Goal: Task Accomplishment & Management: Complete application form

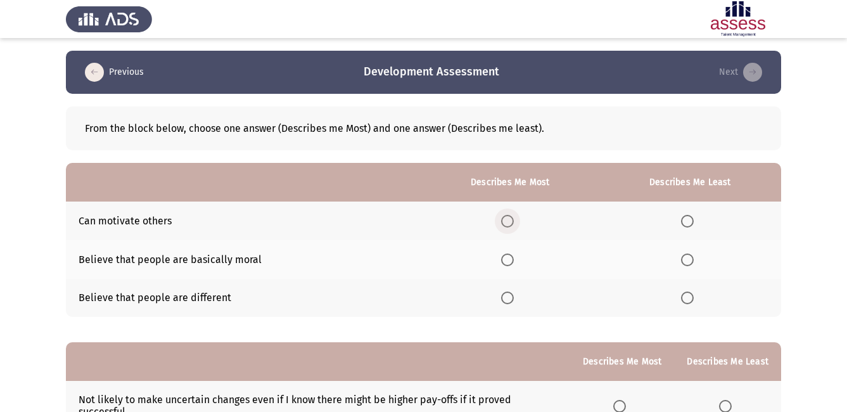
click at [510, 223] on span "Select an option" at bounding box center [507, 221] width 13 height 13
click at [510, 223] on input "Select an option" at bounding box center [507, 221] width 13 height 13
click at [536, 256] on th at bounding box center [509, 259] width 177 height 39
click at [687, 263] on span "Select an option" at bounding box center [687, 259] width 13 height 13
click at [687, 263] on input "Select an option" at bounding box center [687, 259] width 13 height 13
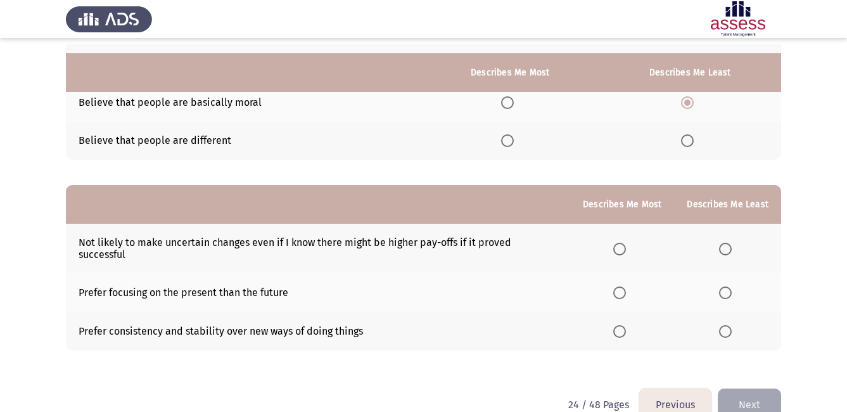
scroll to position [174, 0]
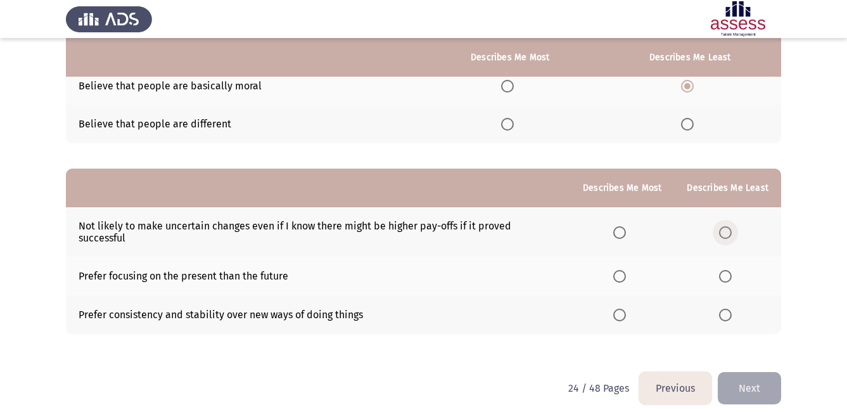
click at [728, 231] on span "Select an option" at bounding box center [725, 232] width 13 height 13
click at [728, 231] on input "Select an option" at bounding box center [725, 232] width 13 height 13
click at [623, 308] on span "Select an option" at bounding box center [619, 314] width 13 height 13
click at [623, 308] on input "Select an option" at bounding box center [619, 314] width 13 height 13
click at [744, 374] on button "Next" at bounding box center [749, 388] width 63 height 32
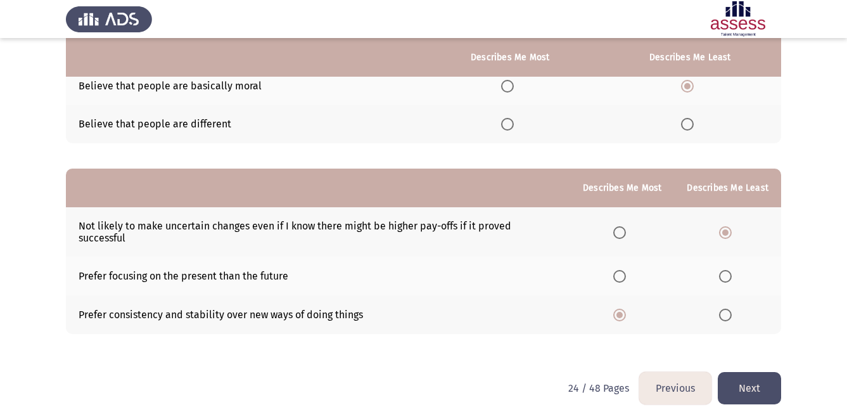
scroll to position [0, 0]
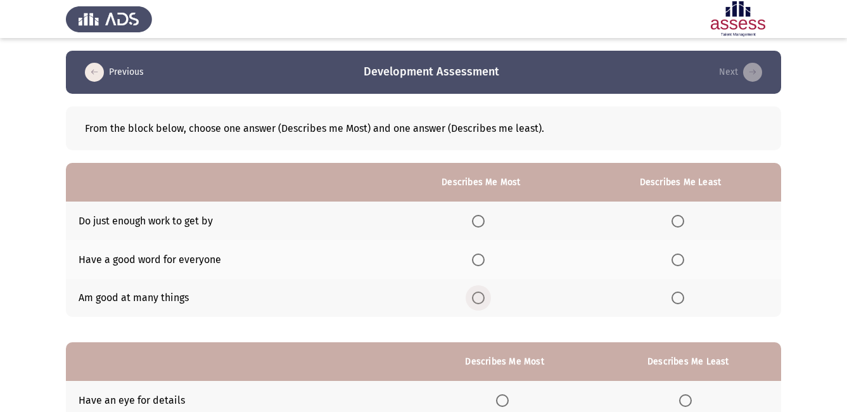
click at [479, 300] on span "Select an option" at bounding box center [478, 297] width 13 height 13
click at [479, 300] on input "Select an option" at bounding box center [478, 297] width 13 height 13
click at [681, 222] on span "Select an option" at bounding box center [677, 221] width 13 height 13
click at [681, 222] on input "Select an option" at bounding box center [677, 221] width 13 height 13
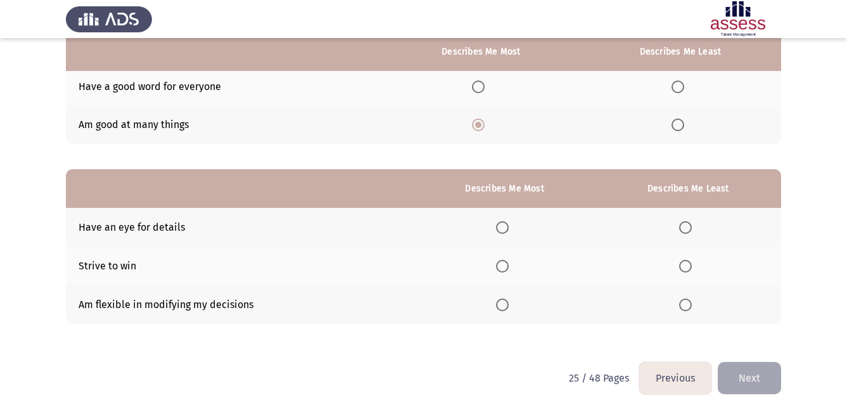
scroll to position [174, 0]
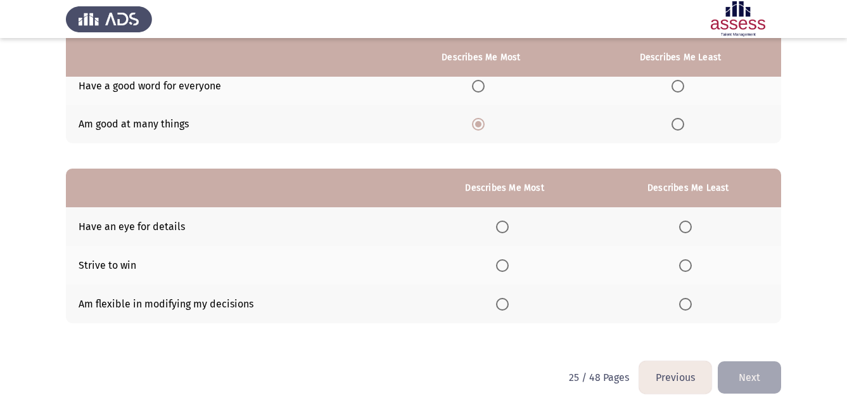
click at [680, 381] on button "Previous" at bounding box center [675, 377] width 72 height 32
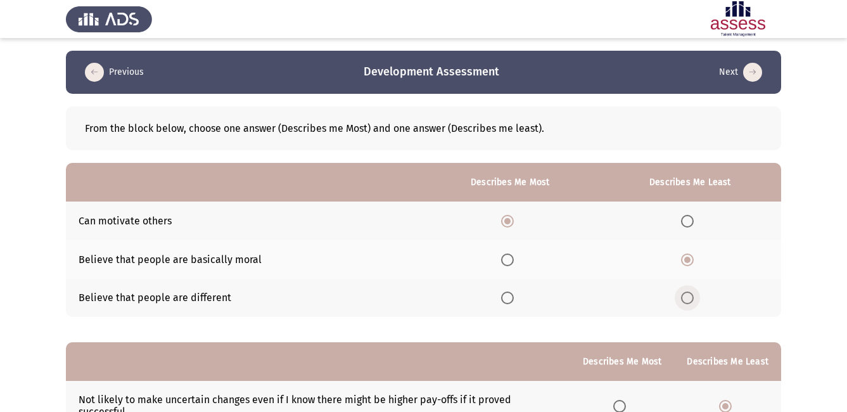
click at [690, 301] on span "Select an option" at bounding box center [687, 297] width 13 height 13
click at [690, 301] on input "Select an option" at bounding box center [687, 297] width 13 height 13
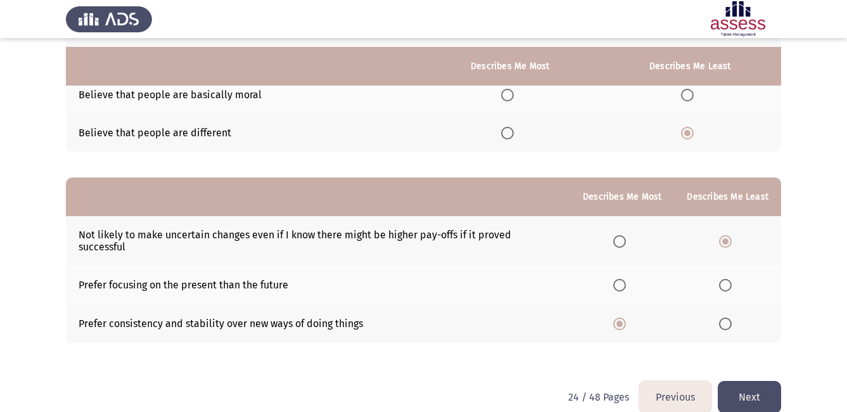
scroll to position [174, 0]
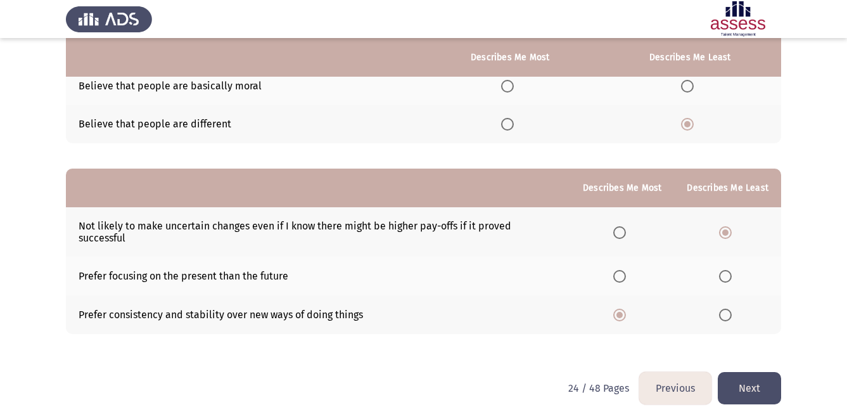
click at [761, 378] on button "Next" at bounding box center [749, 388] width 63 height 32
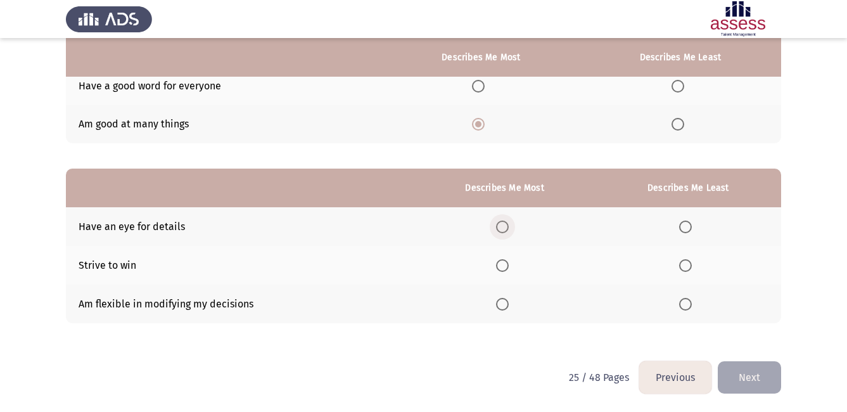
click at [502, 229] on span "Select an option" at bounding box center [502, 226] width 13 height 13
click at [502, 229] on input "Select an option" at bounding box center [502, 226] width 13 height 13
click at [688, 304] on span "Select an option" at bounding box center [685, 304] width 13 height 13
click at [688, 304] on input "Select an option" at bounding box center [685, 304] width 13 height 13
click at [761, 383] on button "Next" at bounding box center [749, 377] width 63 height 32
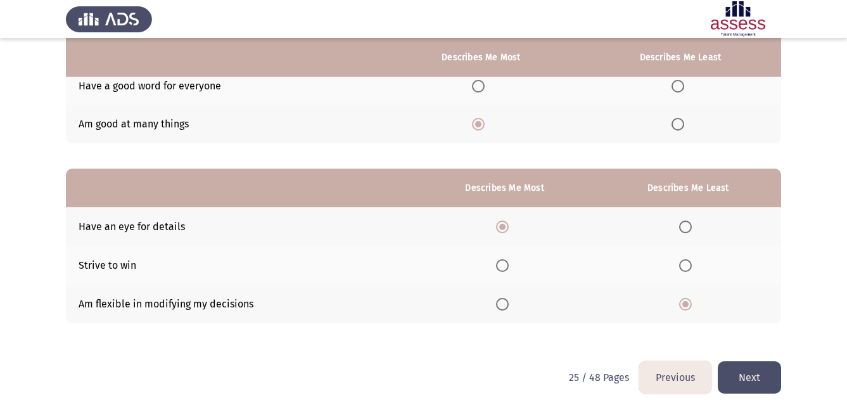
scroll to position [0, 0]
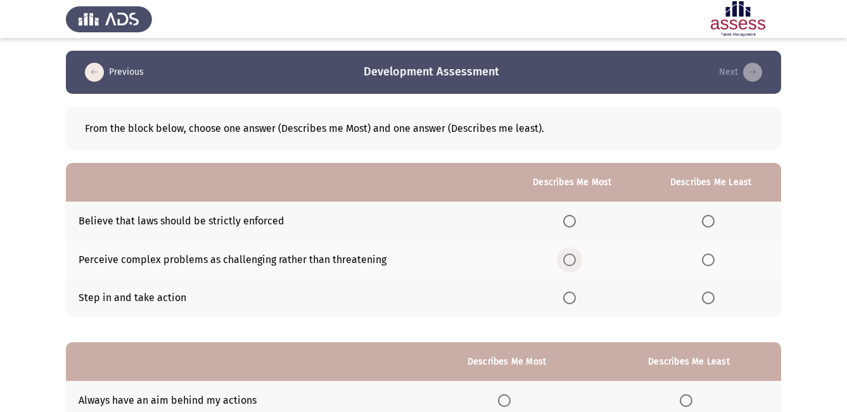
click at [575, 261] on span "Select an option" at bounding box center [569, 259] width 13 height 13
click at [575, 261] on input "Select an option" at bounding box center [569, 259] width 13 height 13
click at [714, 222] on span "Select an option" at bounding box center [708, 221] width 13 height 13
click at [714, 222] on input "Select an option" at bounding box center [708, 221] width 13 height 13
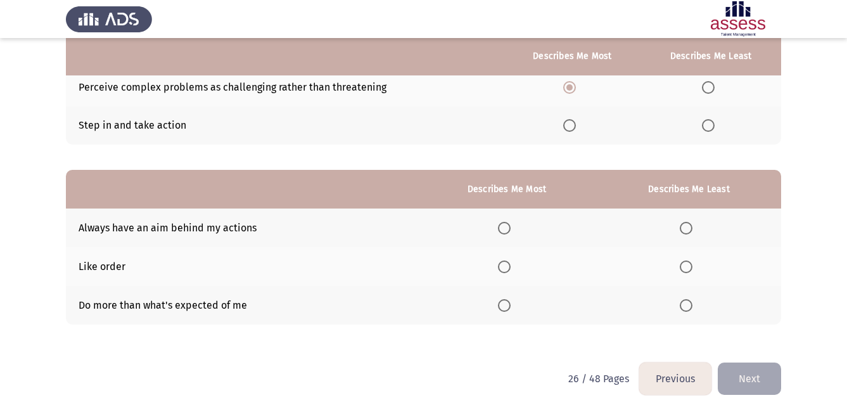
scroll to position [174, 0]
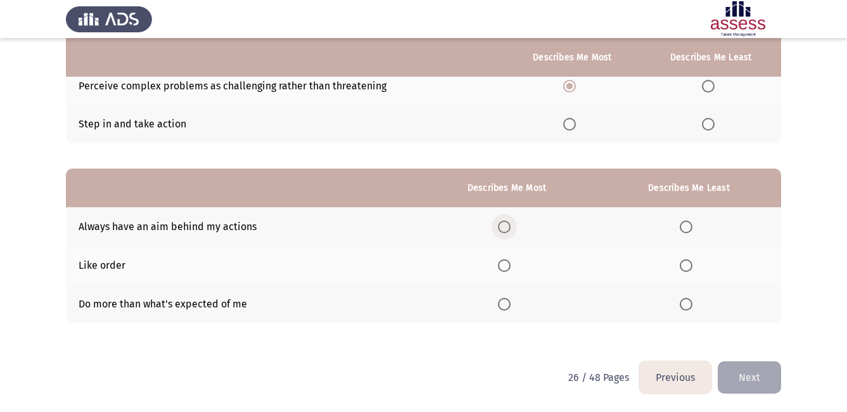
click at [507, 227] on span "Select an option" at bounding box center [504, 226] width 13 height 13
click at [507, 227] on input "Select an option" at bounding box center [504, 226] width 13 height 13
click at [689, 268] on span "Select an option" at bounding box center [686, 265] width 13 height 13
click at [689, 268] on input "Select an option" at bounding box center [686, 265] width 13 height 13
click at [734, 378] on button "Next" at bounding box center [749, 377] width 63 height 32
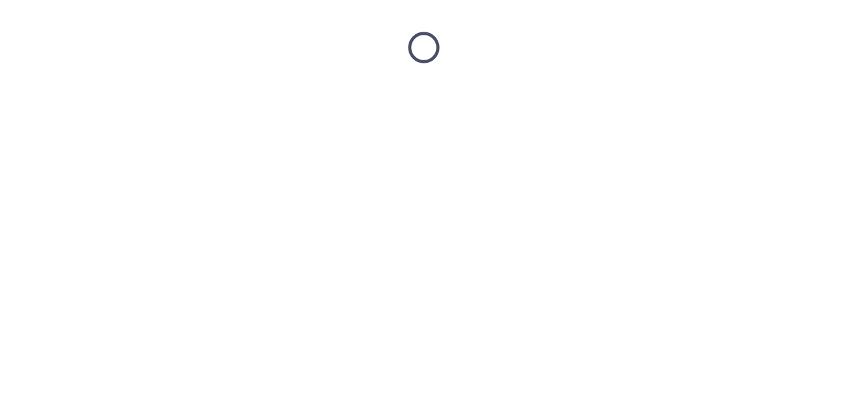
scroll to position [0, 0]
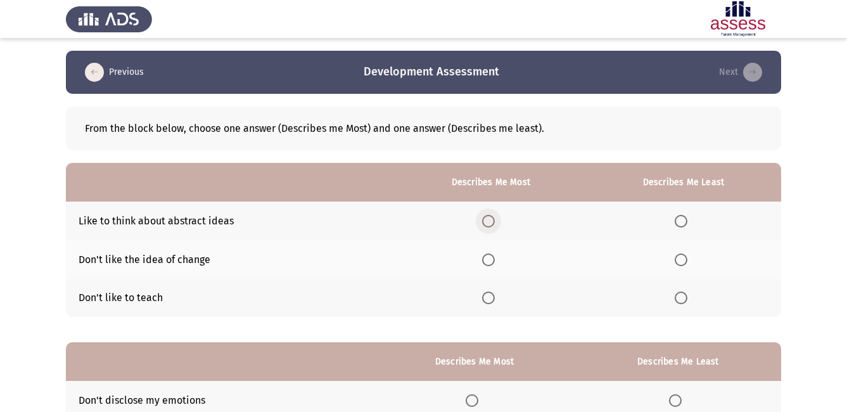
click at [493, 220] on span "Select an option" at bounding box center [488, 221] width 13 height 13
click at [493, 220] on input "Select an option" at bounding box center [488, 221] width 13 height 13
click at [683, 260] on span "Select an option" at bounding box center [680, 259] width 13 height 13
click at [683, 260] on input "Select an option" at bounding box center [680, 259] width 13 height 13
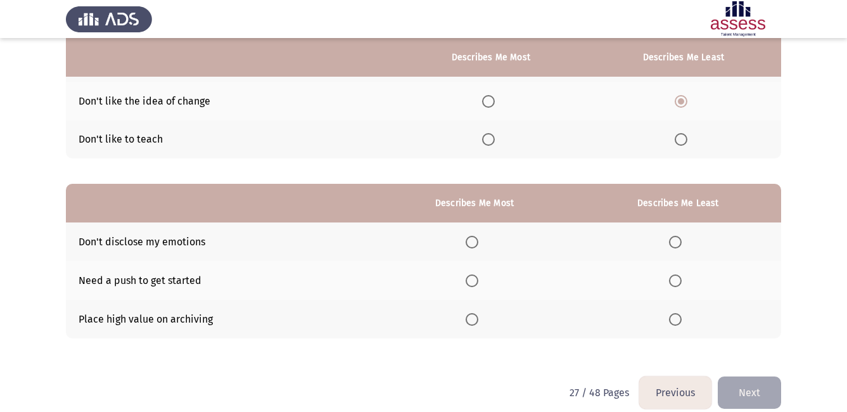
scroll to position [174, 0]
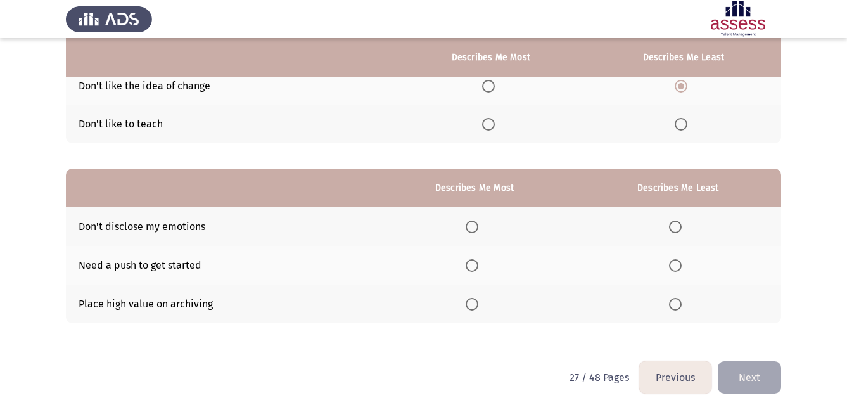
click at [634, 383] on div "27 / 48 Pages Previous Next" at bounding box center [675, 377] width 212 height 32
click at [476, 264] on span "Select an option" at bounding box center [471, 265] width 13 height 13
click at [476, 264] on input "Select an option" at bounding box center [471, 265] width 13 height 13
click at [673, 305] on span "Select an option" at bounding box center [675, 304] width 13 height 13
click at [673, 305] on input "Select an option" at bounding box center [675, 304] width 13 height 13
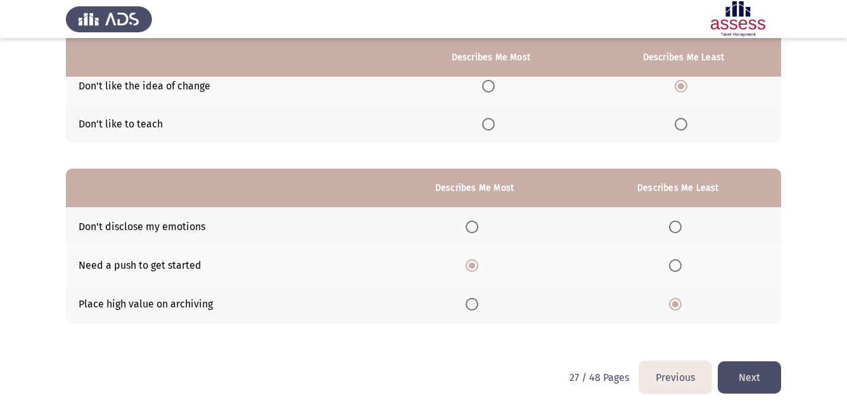
click at [747, 379] on button "Next" at bounding box center [749, 377] width 63 height 32
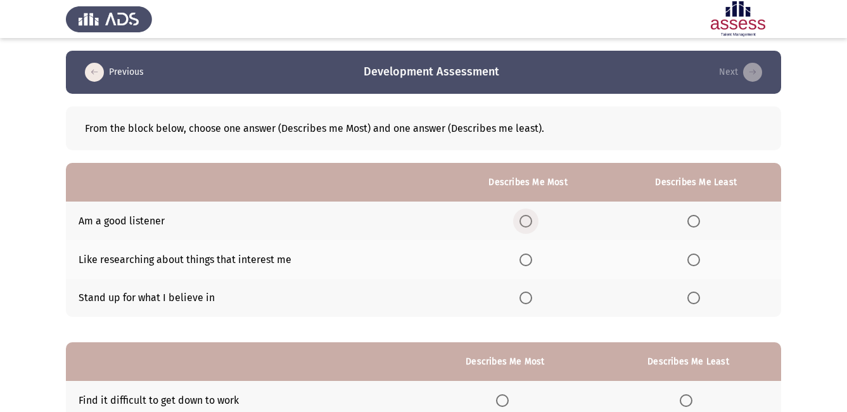
click at [531, 225] on span "Select an option" at bounding box center [525, 221] width 13 height 13
click at [531, 225] on input "Select an option" at bounding box center [525, 221] width 13 height 13
click at [536, 237] on th at bounding box center [528, 220] width 166 height 39
click at [693, 293] on span "Select an option" at bounding box center [693, 297] width 13 height 13
click at [693, 293] on input "Select an option" at bounding box center [693, 297] width 13 height 13
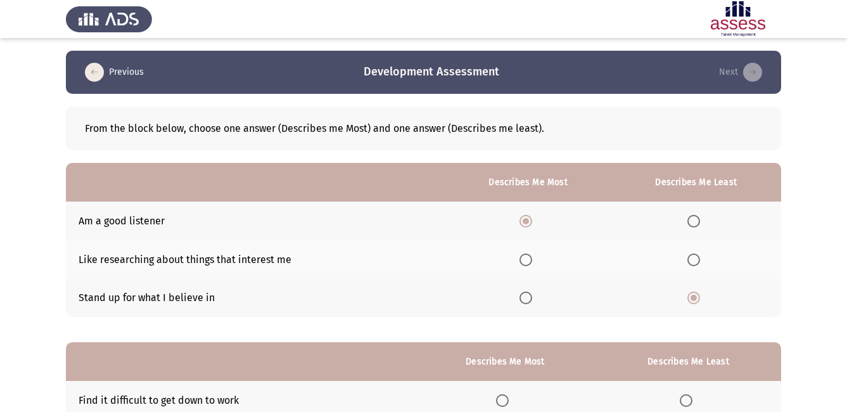
click at [693, 293] on span "Select an option" at bounding box center [693, 297] width 13 height 13
click at [693, 293] on input "Select an option" at bounding box center [693, 297] width 13 height 13
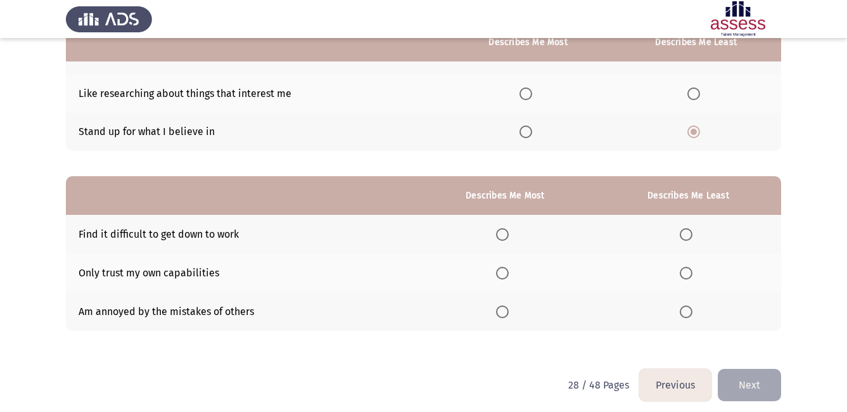
scroll to position [174, 0]
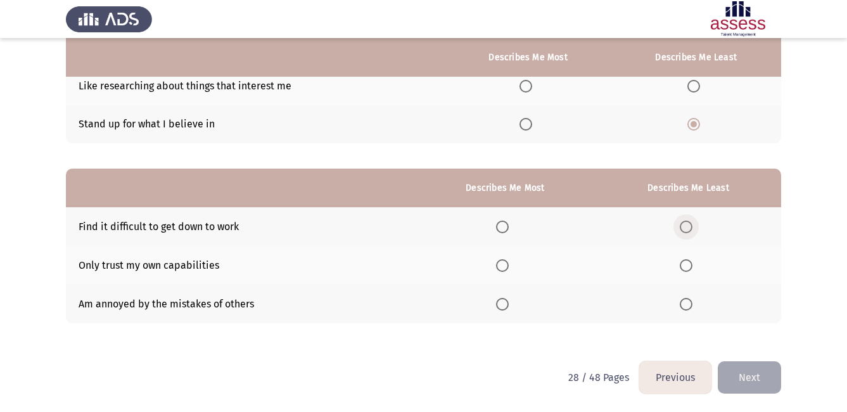
click at [694, 225] on label "Select an option" at bounding box center [689, 226] width 18 height 13
click at [692, 225] on input "Select an option" at bounding box center [686, 226] width 13 height 13
click at [509, 304] on span "Select an option" at bounding box center [502, 304] width 13 height 13
click at [509, 304] on input "Select an option" at bounding box center [502, 304] width 13 height 13
click at [501, 263] on span "Select an option" at bounding box center [502, 265] width 13 height 13
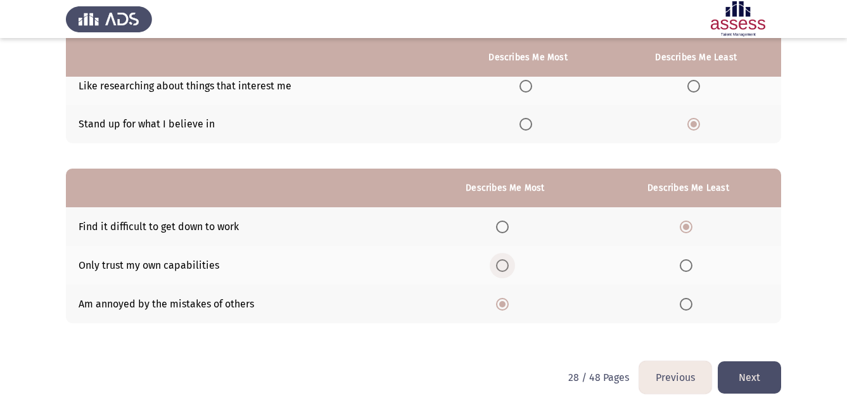
click at [501, 263] on input "Select an option" at bounding box center [502, 265] width 13 height 13
click at [747, 379] on button "Next" at bounding box center [749, 377] width 63 height 32
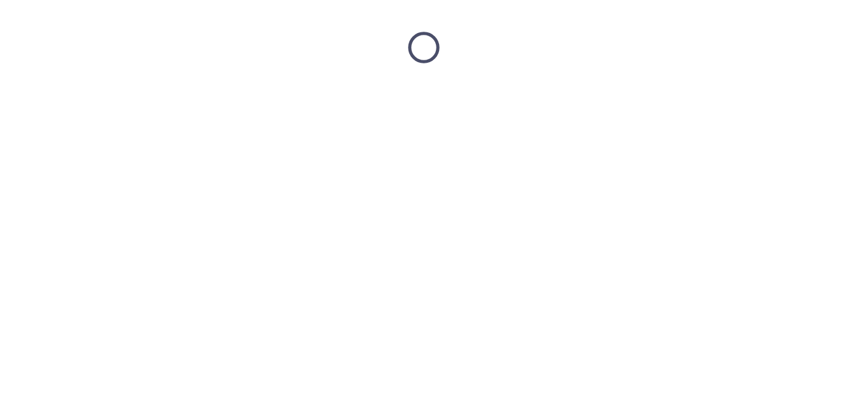
scroll to position [0, 0]
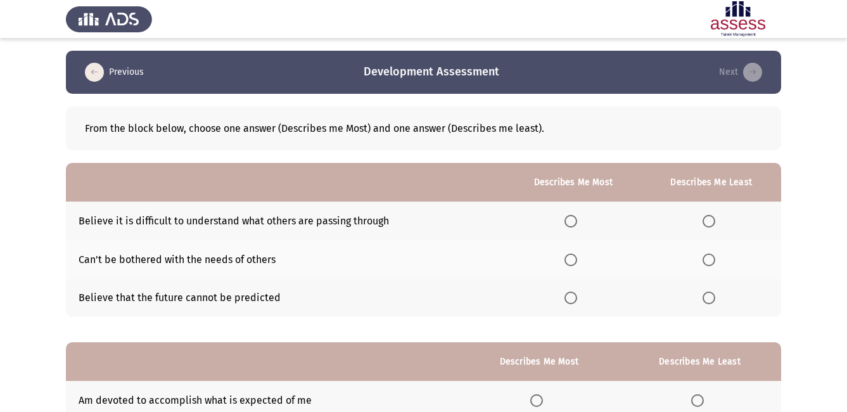
click at [577, 226] on span "Select an option" at bounding box center [570, 221] width 13 height 13
click at [577, 226] on input "Select an option" at bounding box center [570, 221] width 13 height 13
click at [709, 263] on span "Select an option" at bounding box center [708, 259] width 13 height 13
click at [709, 263] on input "Select an option" at bounding box center [708, 259] width 13 height 13
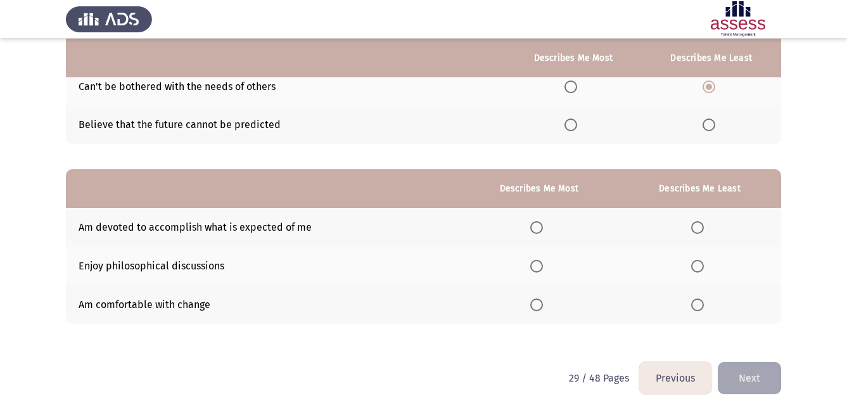
scroll to position [174, 0]
click at [702, 226] on span "Select an option" at bounding box center [697, 226] width 13 height 13
click at [702, 226] on input "Select an option" at bounding box center [697, 226] width 13 height 13
click at [539, 303] on span "Select an option" at bounding box center [536, 304] width 13 height 13
click at [539, 303] on input "Select an option" at bounding box center [536, 304] width 13 height 13
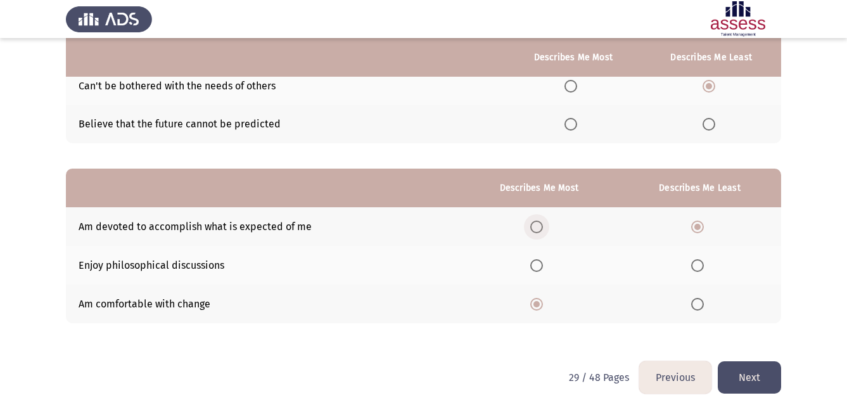
click at [538, 230] on span "Select an option" at bounding box center [536, 226] width 13 height 13
click at [538, 230] on input "Select an option" at bounding box center [536, 226] width 13 height 13
click at [701, 270] on span "Select an option" at bounding box center [697, 265] width 13 height 13
click at [701, 270] on input "Select an option" at bounding box center [697, 265] width 13 height 13
click at [758, 376] on button "Next" at bounding box center [749, 377] width 63 height 32
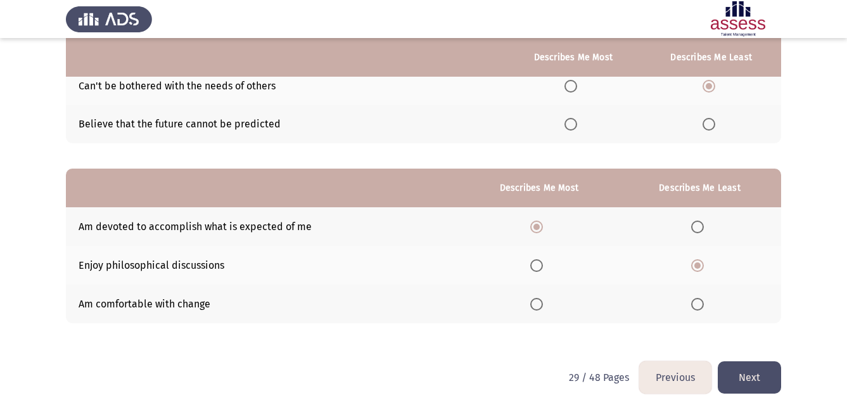
scroll to position [0, 0]
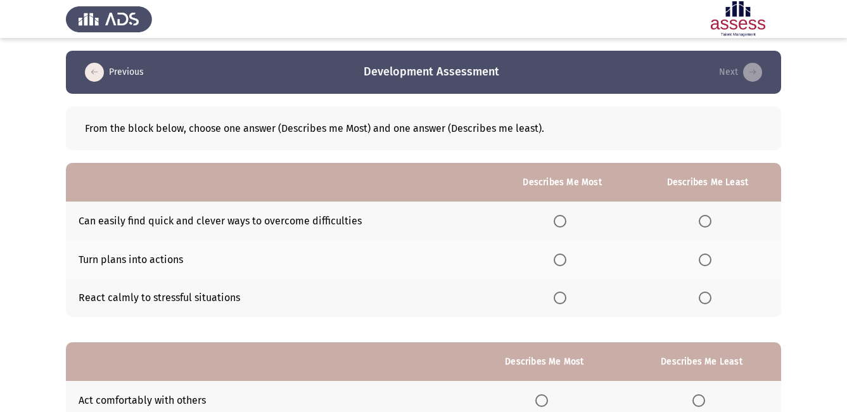
click at [758, 376] on th "Describes Me Least" at bounding box center [701, 361] width 159 height 39
click at [556, 225] on span "Select an option" at bounding box center [560, 221] width 13 height 13
click at [556, 225] on input "Select an option" at bounding box center [560, 221] width 13 height 13
click at [706, 260] on span "Select an option" at bounding box center [705, 259] width 13 height 13
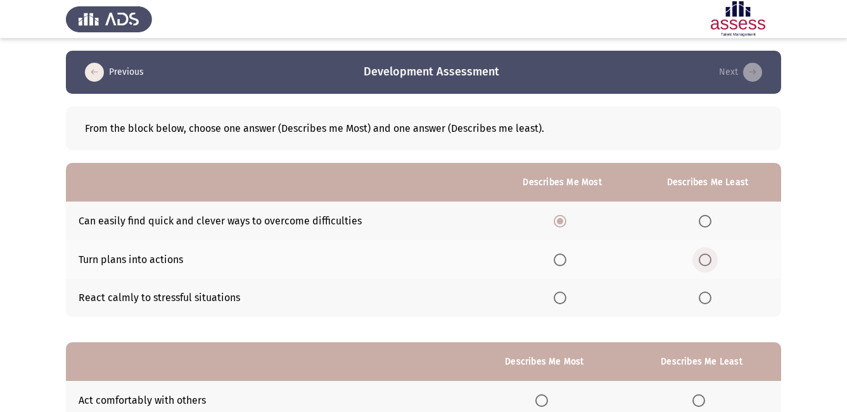
click at [706, 260] on input "Select an option" at bounding box center [705, 259] width 13 height 13
click at [711, 300] on span "Select an option" at bounding box center [705, 297] width 13 height 13
click at [711, 300] on input "Select an option" at bounding box center [705, 297] width 13 height 13
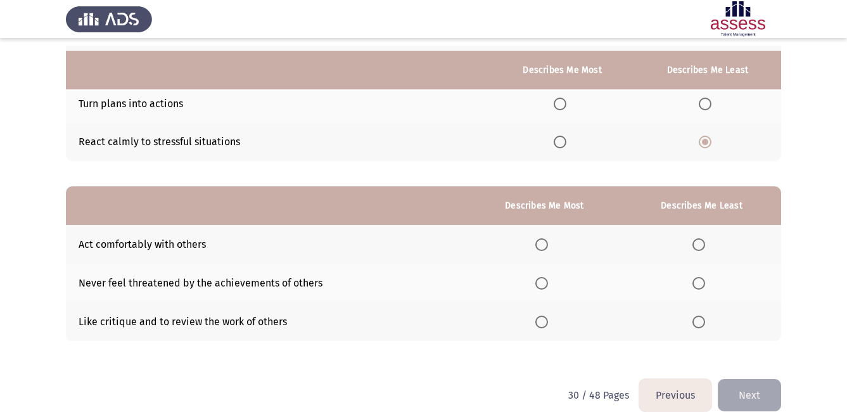
scroll to position [174, 0]
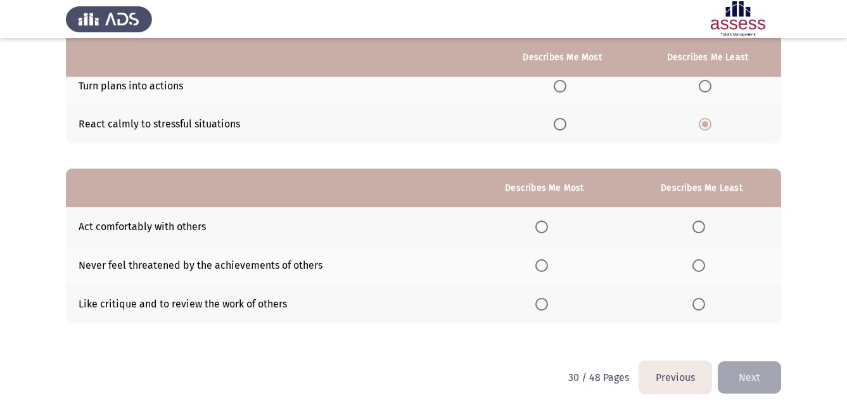
click at [759, 396] on html "Previous Development Assessment Next From the block below, choose one answer (D…" at bounding box center [423, 118] width 847 height 585
click at [700, 266] on span "Select an option" at bounding box center [698, 265] width 13 height 13
click at [700, 266] on input "Select an option" at bounding box center [698, 265] width 13 height 13
click at [545, 300] on span "Select an option" at bounding box center [541, 304] width 13 height 13
click at [545, 300] on input "Select an option" at bounding box center [541, 304] width 13 height 13
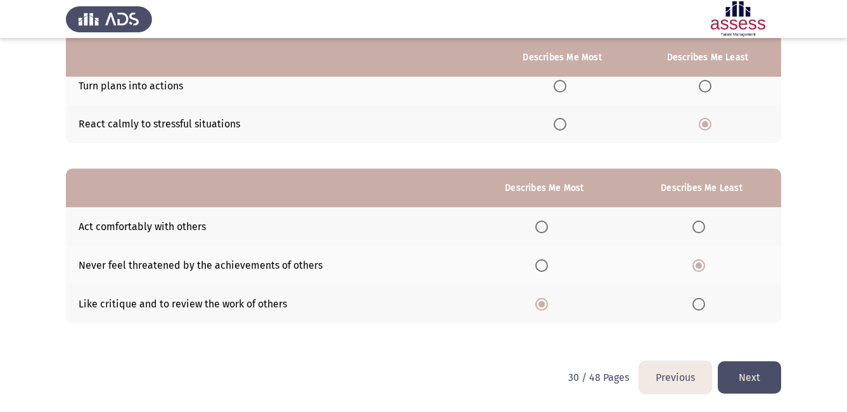
click at [548, 267] on span "Select an option" at bounding box center [541, 265] width 13 height 13
click at [548, 267] on input "Select an option" at bounding box center [541, 265] width 13 height 13
click at [548, 272] on th at bounding box center [544, 265] width 155 height 39
click at [548, 230] on span "Select an option" at bounding box center [541, 226] width 13 height 13
click at [548, 230] on input "Select an option" at bounding box center [541, 226] width 13 height 13
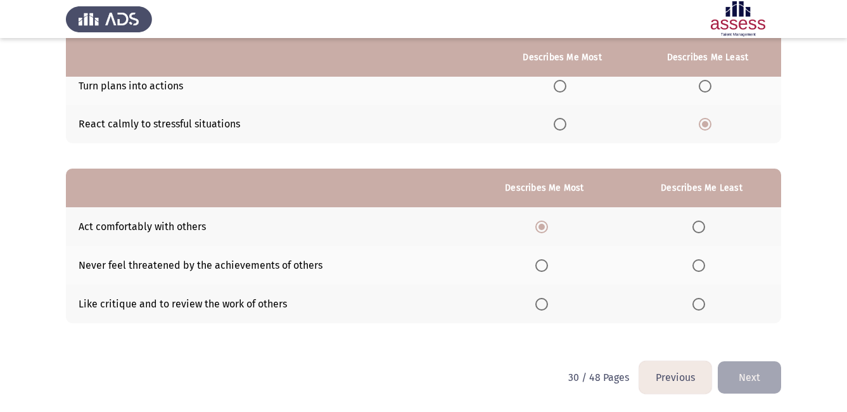
drag, startPoint x: 575, startPoint y: 268, endPoint x: 737, endPoint y: 299, distance: 165.1
click at [737, 299] on tbody "Act comfortably with others Never feel threatened by the achievements of others…" at bounding box center [423, 264] width 715 height 115
click at [704, 308] on span "Select an option" at bounding box center [698, 304] width 13 height 13
click at [704, 308] on input "Select an option" at bounding box center [698, 304] width 13 height 13
click at [756, 376] on button "Next" at bounding box center [749, 377] width 63 height 32
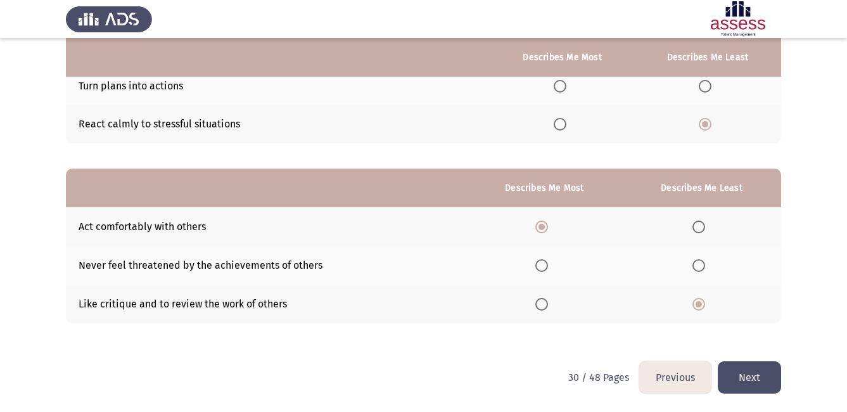
scroll to position [0, 0]
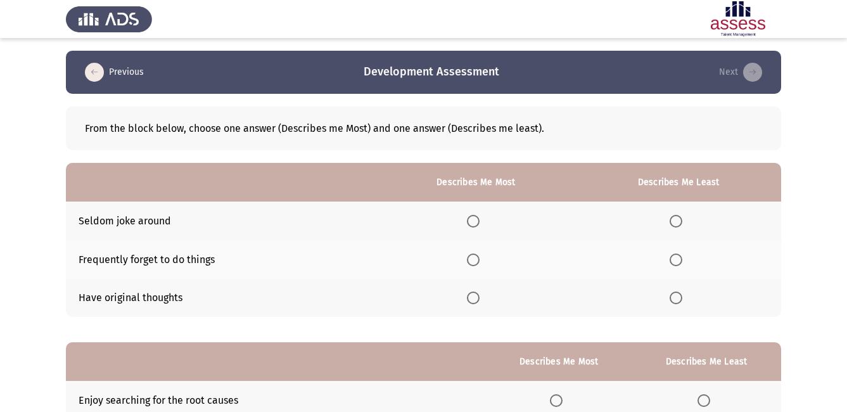
click at [756, 376] on th "Describes Me Least" at bounding box center [705, 361] width 149 height 39
click at [679, 256] on span "Select an option" at bounding box center [675, 259] width 13 height 13
click at [679, 256] on input "Select an option" at bounding box center [675, 259] width 13 height 13
click at [475, 296] on span "Select an option" at bounding box center [473, 297] width 13 height 13
click at [475, 296] on input "Select an option" at bounding box center [473, 297] width 13 height 13
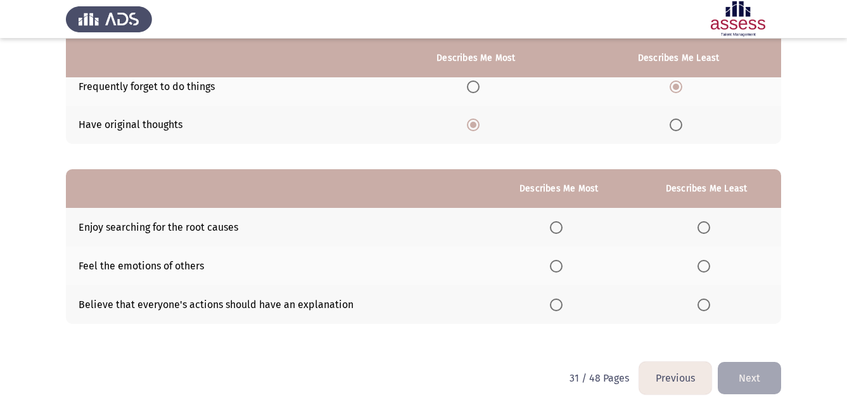
scroll to position [174, 0]
click at [560, 306] on span "Select an option" at bounding box center [556, 304] width 13 height 13
click at [560, 306] on input "Select an option" at bounding box center [556, 304] width 13 height 13
click at [707, 268] on span "Select an option" at bounding box center [703, 265] width 13 height 13
click at [707, 268] on input "Select an option" at bounding box center [703, 265] width 13 height 13
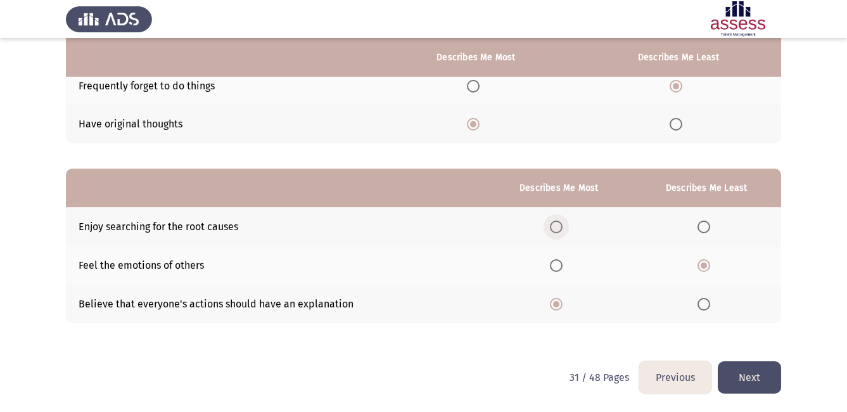
click at [560, 227] on span "Select an option" at bounding box center [556, 226] width 13 height 13
click at [560, 227] on input "Select an option" at bounding box center [556, 226] width 13 height 13
click at [531, 300] on th at bounding box center [559, 303] width 146 height 39
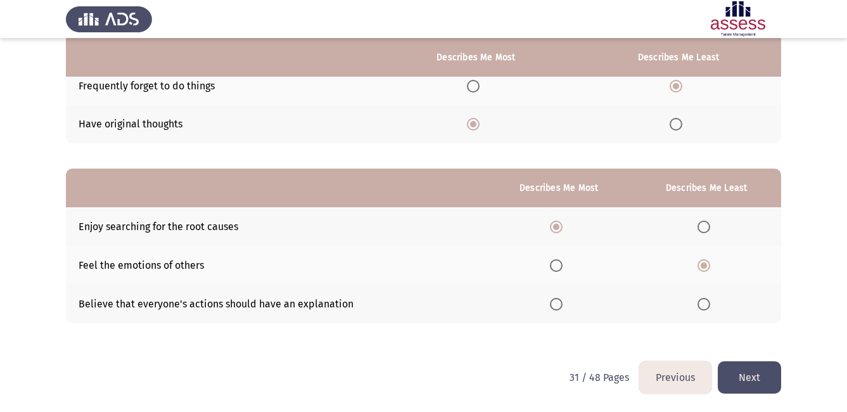
click at [741, 370] on button "Next" at bounding box center [749, 377] width 63 height 32
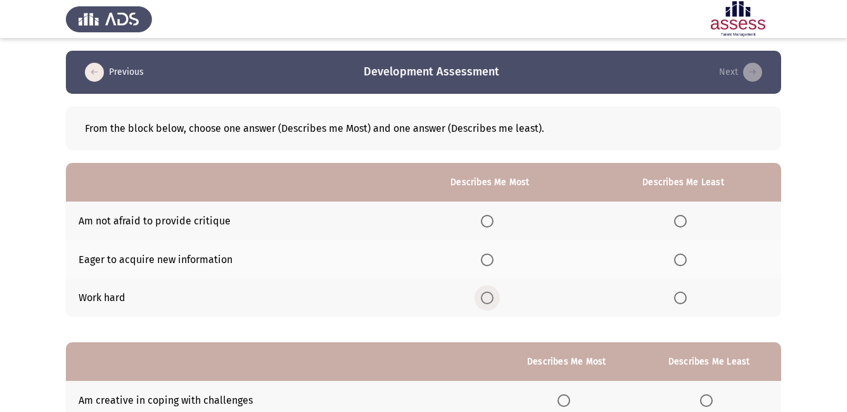
click at [487, 295] on span "Select an option" at bounding box center [487, 297] width 13 height 13
click at [487, 295] on input "Select an option" at bounding box center [487, 297] width 13 height 13
click at [490, 261] on span "Select an option" at bounding box center [487, 259] width 13 height 13
click at [490, 261] on input "Select an option" at bounding box center [487, 259] width 13 height 13
click at [684, 220] on span "Select an option" at bounding box center [680, 221] width 13 height 13
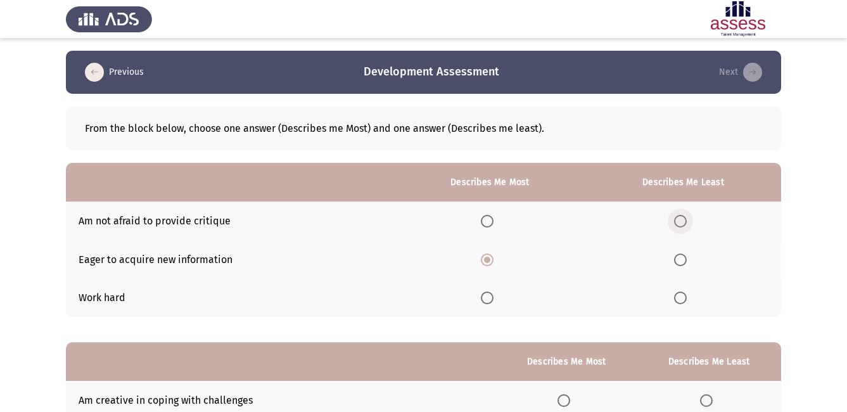
click at [684, 220] on input "Select an option" at bounding box center [680, 221] width 13 height 13
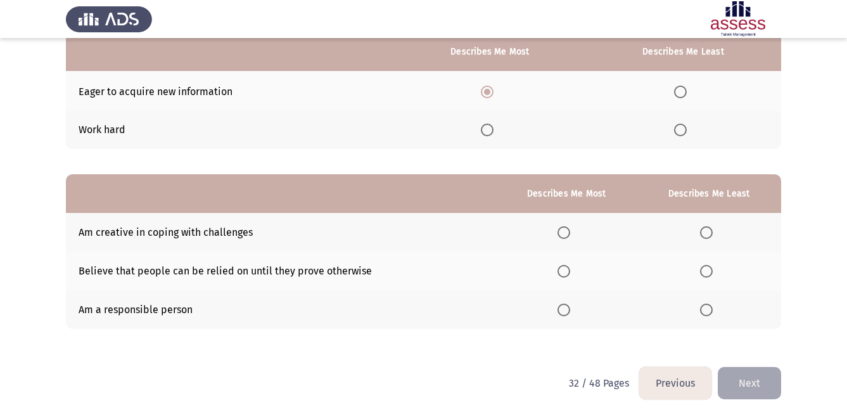
scroll to position [174, 0]
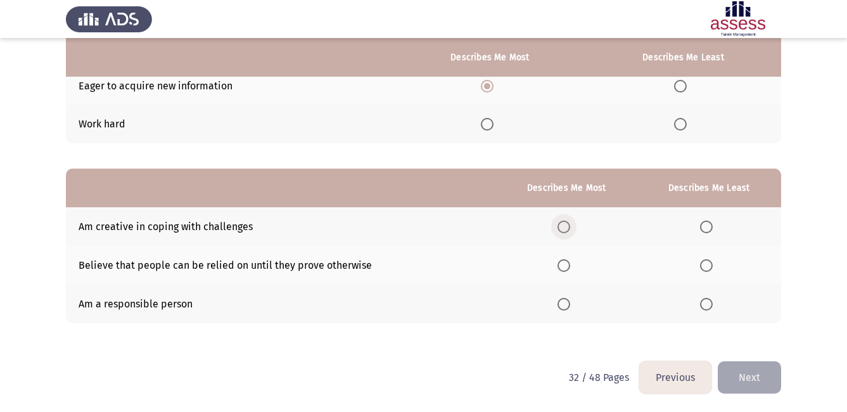
click at [568, 225] on span "Select an option" at bounding box center [563, 226] width 13 height 13
click at [568, 225] on input "Select an option" at bounding box center [563, 226] width 13 height 13
click at [708, 265] on span "Select an option" at bounding box center [706, 265] width 13 height 13
click at [708, 265] on input "Select an option" at bounding box center [706, 265] width 13 height 13
click at [745, 374] on button "Next" at bounding box center [749, 377] width 63 height 32
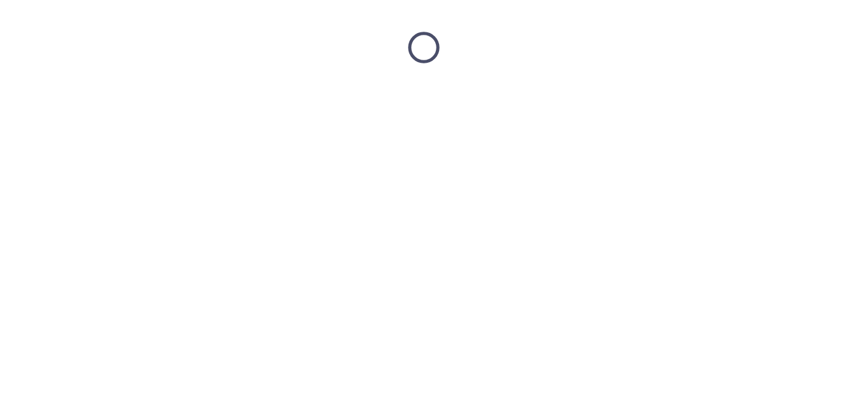
scroll to position [0, 0]
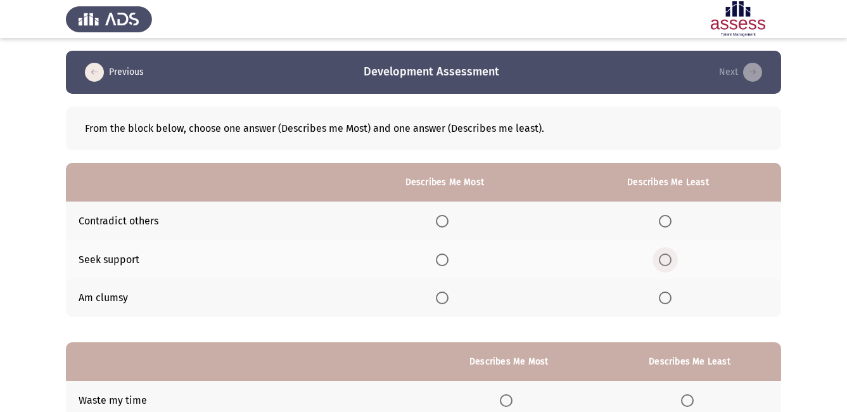
click at [666, 258] on span "Select an option" at bounding box center [665, 259] width 13 height 13
click at [666, 258] on input "Select an option" at bounding box center [665, 259] width 13 height 13
click at [666, 258] on span "Select an option" at bounding box center [665, 259] width 6 height 6
click at [666, 258] on input "Select an option" at bounding box center [665, 259] width 13 height 13
click at [537, 286] on th at bounding box center [444, 298] width 220 height 39
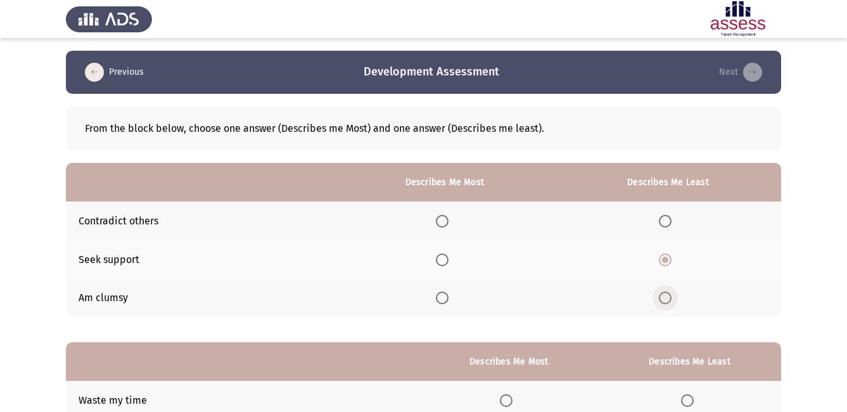
click at [668, 297] on span "Select an option" at bounding box center [665, 297] width 13 height 13
click at [668, 297] on input "Select an option" at bounding box center [665, 297] width 13 height 13
click at [444, 224] on span "Select an option" at bounding box center [442, 221] width 13 height 13
click at [444, 224] on input "Select an option" at bounding box center [442, 221] width 13 height 13
click at [668, 221] on span "Select an option" at bounding box center [665, 221] width 13 height 13
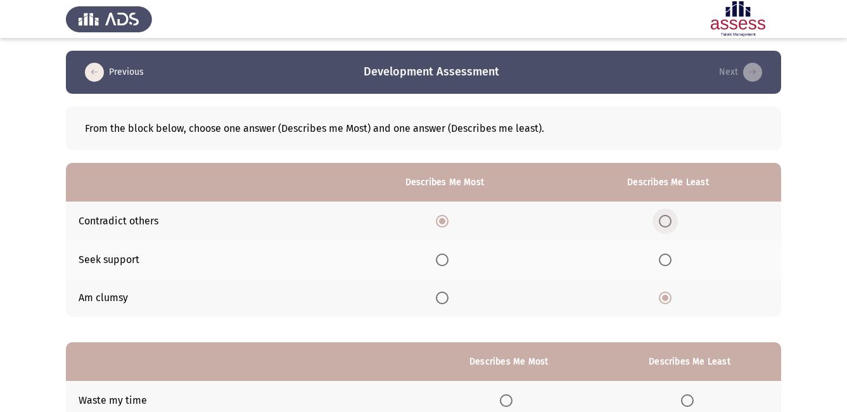
click at [668, 221] on input "Select an option" at bounding box center [665, 221] width 13 height 13
click at [665, 296] on span "Select an option" at bounding box center [665, 297] width 13 height 13
click at [665, 296] on input "Select an option" at bounding box center [665, 297] width 13 height 13
drag, startPoint x: 665, startPoint y: 296, endPoint x: 645, endPoint y: 293, distance: 19.9
click at [645, 293] on th at bounding box center [668, 298] width 226 height 39
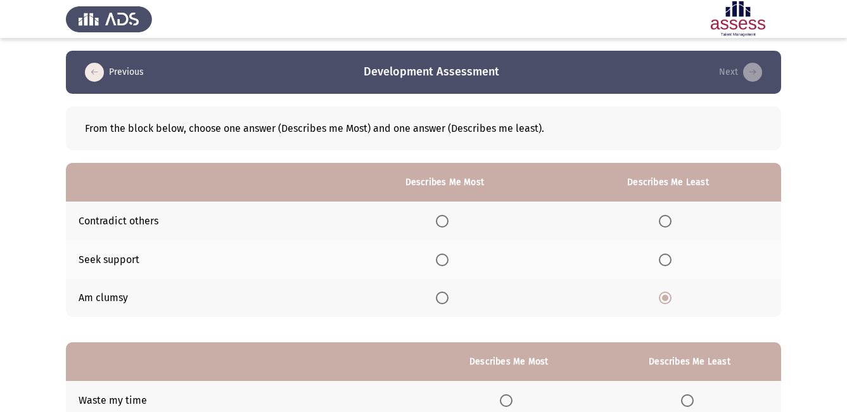
click at [645, 293] on th at bounding box center [668, 298] width 226 height 39
click at [447, 260] on span "Select an option" at bounding box center [442, 259] width 13 height 13
click at [447, 260] on input "Select an option" at bounding box center [442, 259] width 13 height 13
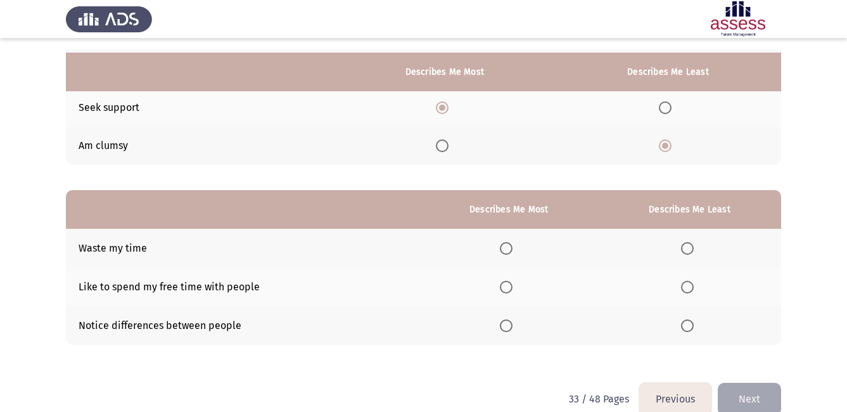
scroll to position [174, 0]
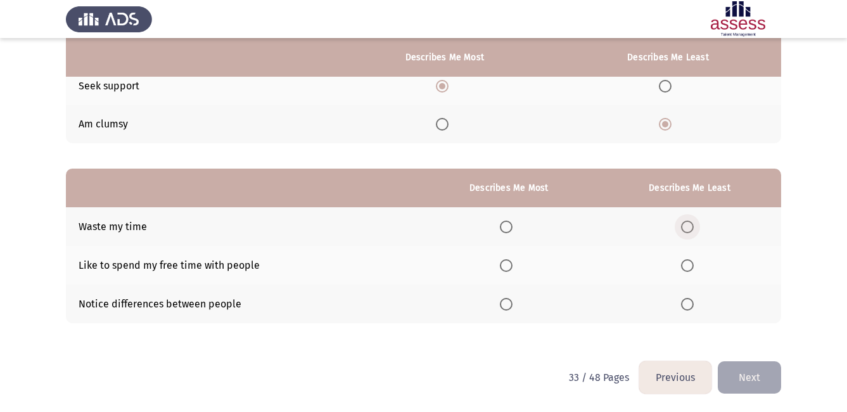
click at [687, 227] on span "Select an option" at bounding box center [687, 227] width 0 height 0
click at [687, 227] on input "Select an option" at bounding box center [687, 226] width 13 height 13
click at [512, 304] on span "Select an option" at bounding box center [506, 304] width 13 height 13
click at [512, 304] on input "Select an option" at bounding box center [506, 304] width 13 height 13
click at [750, 372] on button "Next" at bounding box center [749, 377] width 63 height 32
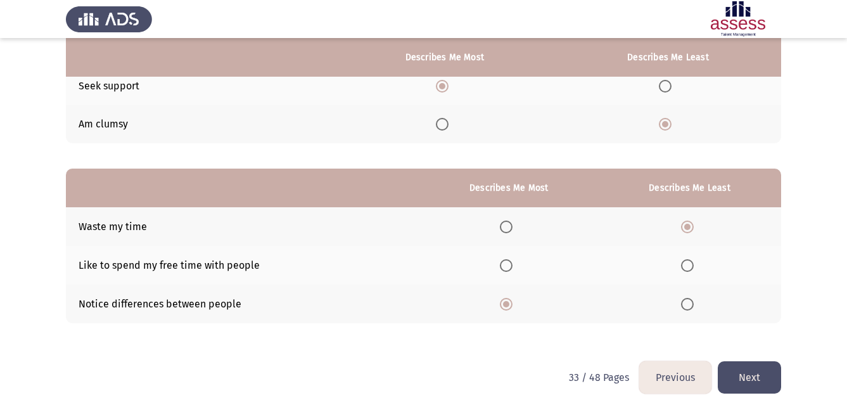
scroll to position [0, 0]
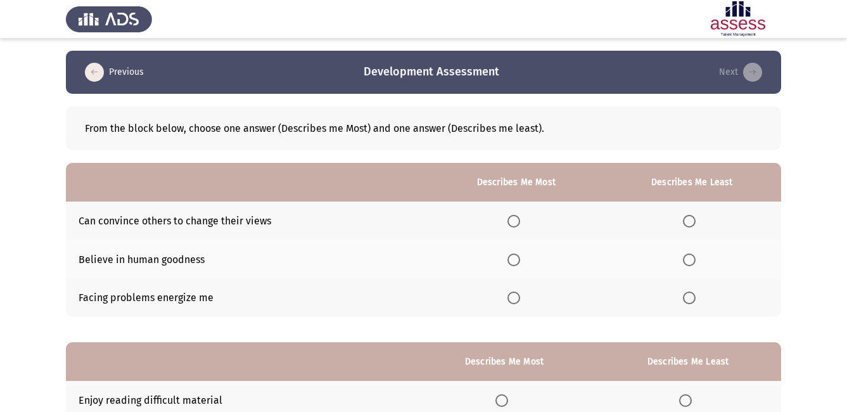
click at [846, 404] on html "Previous Development Assessment Next From the block below, choose one answer (D…" at bounding box center [423, 292] width 847 height 585
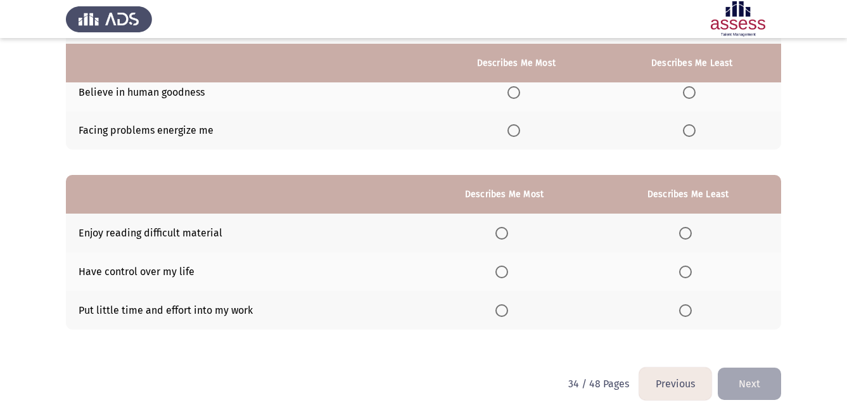
scroll to position [174, 0]
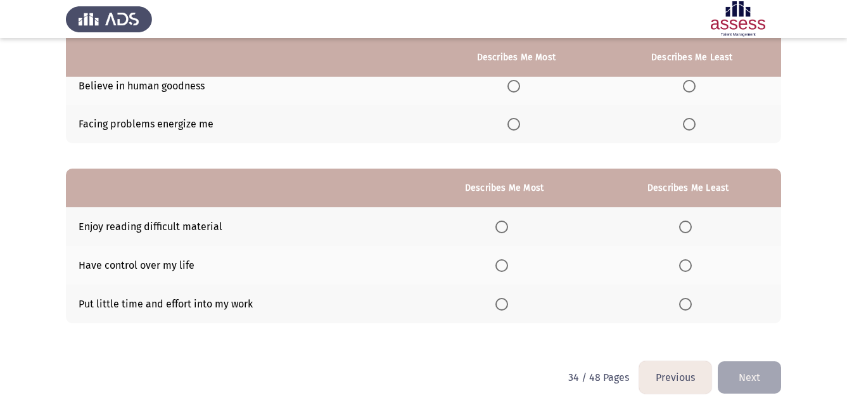
click at [680, 372] on button "Previous" at bounding box center [675, 377] width 72 height 32
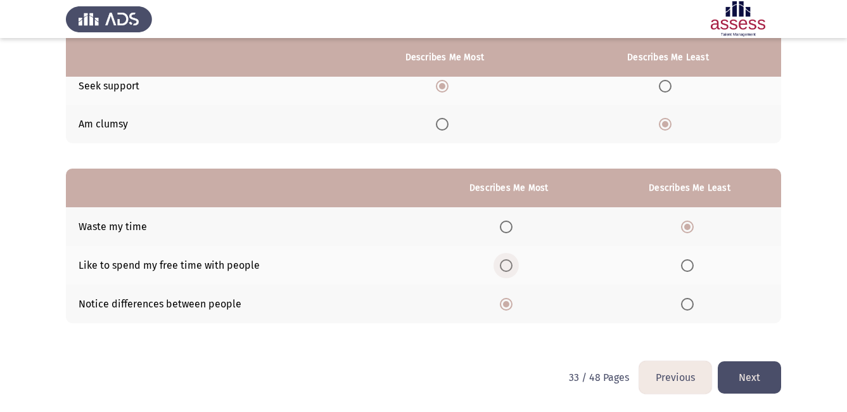
click at [509, 263] on span "Select an option" at bounding box center [506, 265] width 13 height 13
click at [509, 263] on input "Select an option" at bounding box center [506, 265] width 13 height 13
click at [759, 378] on button "Next" at bounding box center [749, 377] width 63 height 32
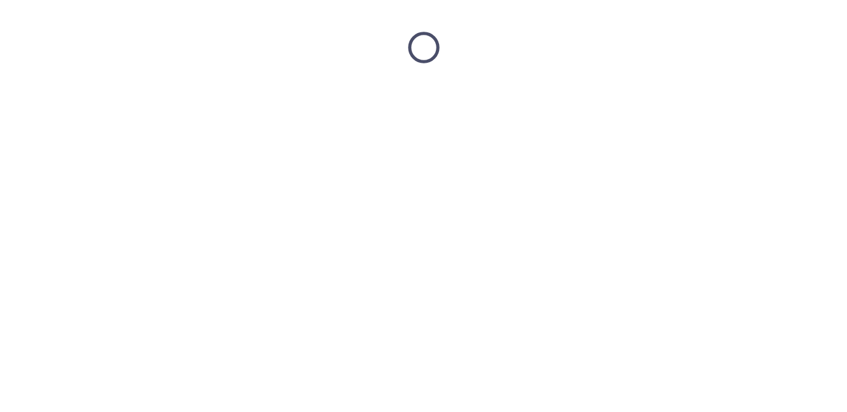
scroll to position [0, 0]
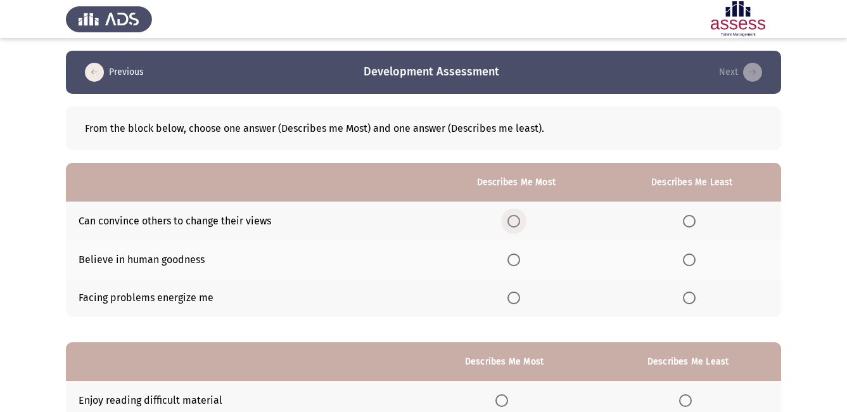
click at [520, 226] on span "Select an option" at bounding box center [513, 221] width 13 height 13
click at [520, 226] on input "Select an option" at bounding box center [513, 221] width 13 height 13
click at [695, 300] on span "Select an option" at bounding box center [689, 297] width 13 height 13
click at [695, 300] on input "Select an option" at bounding box center [689, 297] width 13 height 13
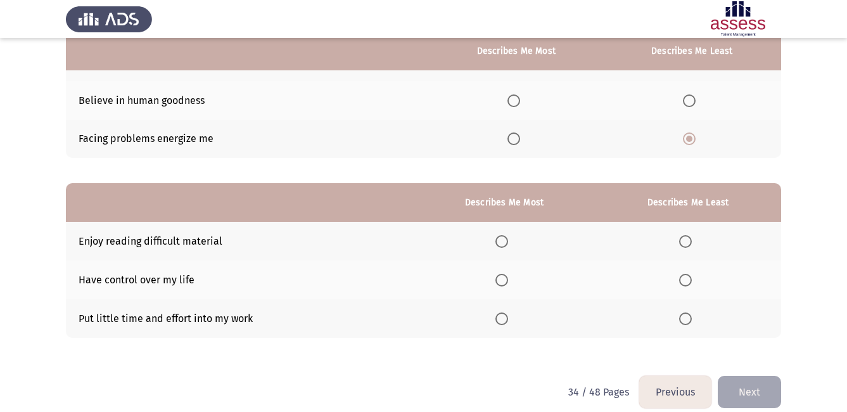
scroll to position [174, 0]
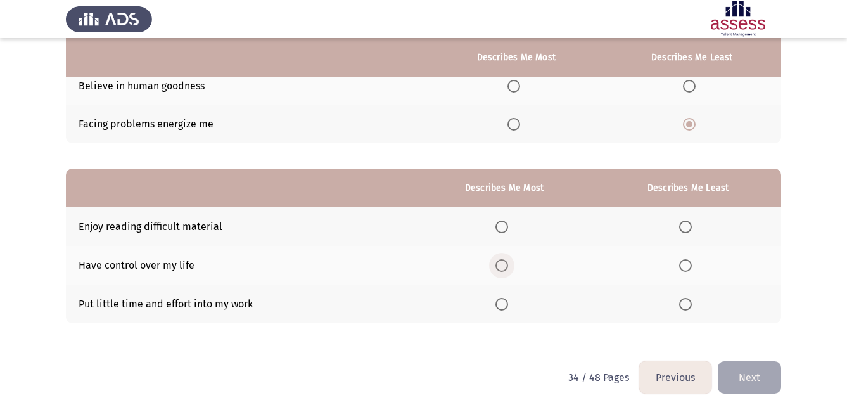
click at [505, 264] on span "Select an option" at bounding box center [501, 265] width 13 height 13
click at [505, 264] on input "Select an option" at bounding box center [501, 265] width 13 height 13
click at [685, 301] on span "Select an option" at bounding box center [685, 304] width 13 height 13
click at [685, 301] on input "Select an option" at bounding box center [685, 304] width 13 height 13
click at [763, 371] on button "Next" at bounding box center [749, 377] width 63 height 32
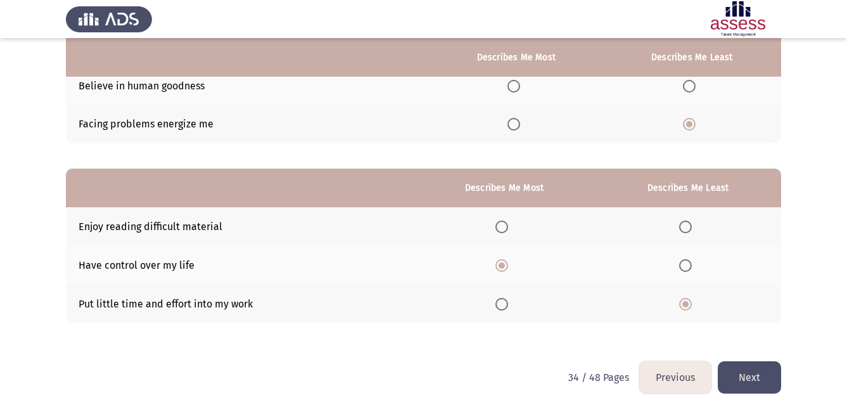
scroll to position [0, 0]
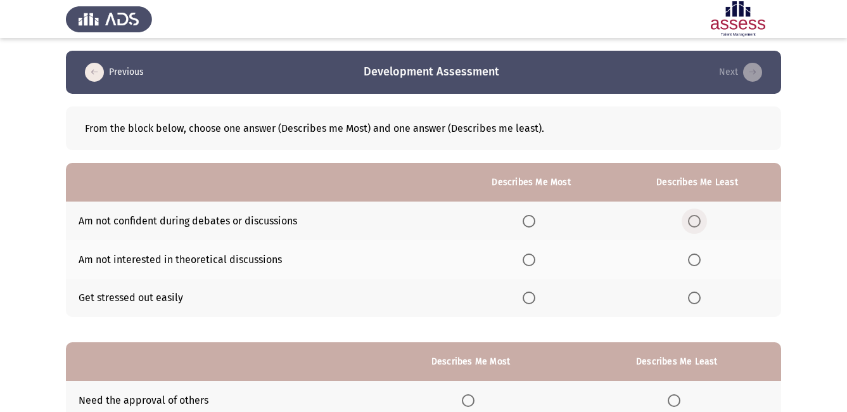
click at [700, 223] on span "Select an option" at bounding box center [694, 221] width 13 height 13
click at [700, 223] on input "Select an option" at bounding box center [694, 221] width 13 height 13
click at [532, 300] on span "Select an option" at bounding box center [528, 297] width 13 height 13
click at [532, 300] on input "Select an option" at bounding box center [528, 297] width 13 height 13
click at [700, 263] on span "Select an option" at bounding box center [694, 259] width 13 height 13
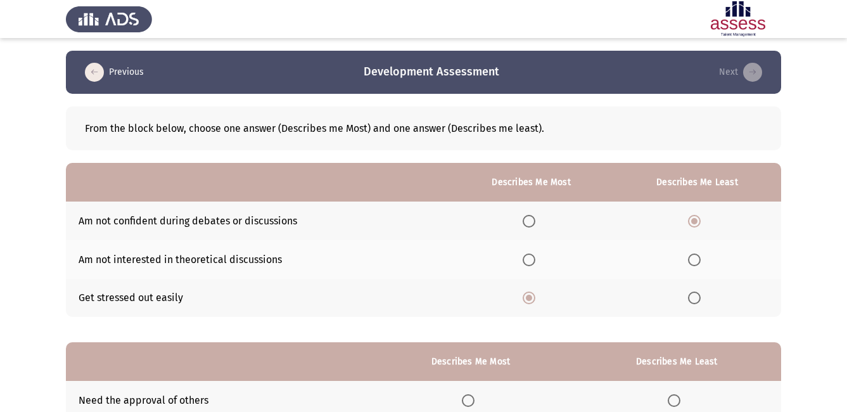
click at [700, 263] on input "Select an option" at bounding box center [694, 259] width 13 height 13
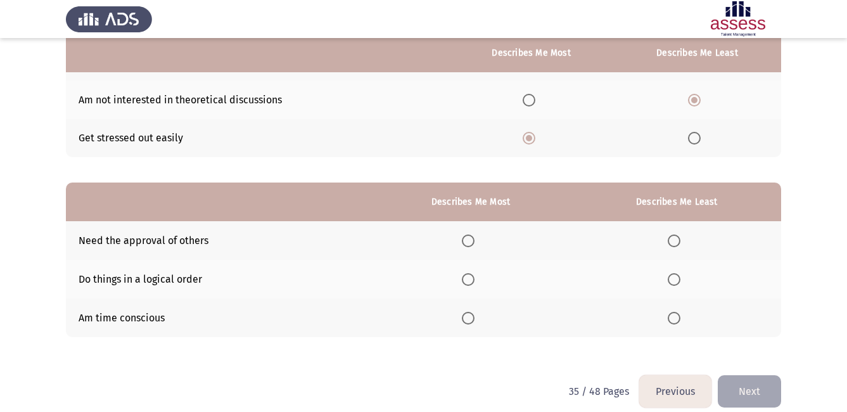
scroll to position [174, 0]
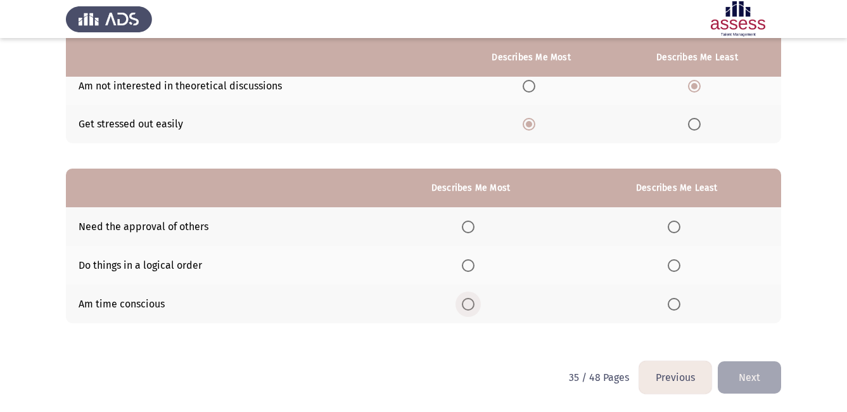
click at [474, 307] on span "Select an option" at bounding box center [468, 304] width 13 height 13
click at [474, 307] on input "Select an option" at bounding box center [468, 304] width 13 height 13
click at [671, 227] on span "Select an option" at bounding box center [674, 226] width 13 height 13
click at [671, 227] on input "Select an option" at bounding box center [674, 226] width 13 height 13
click at [474, 269] on span "Select an option" at bounding box center [468, 265] width 13 height 13
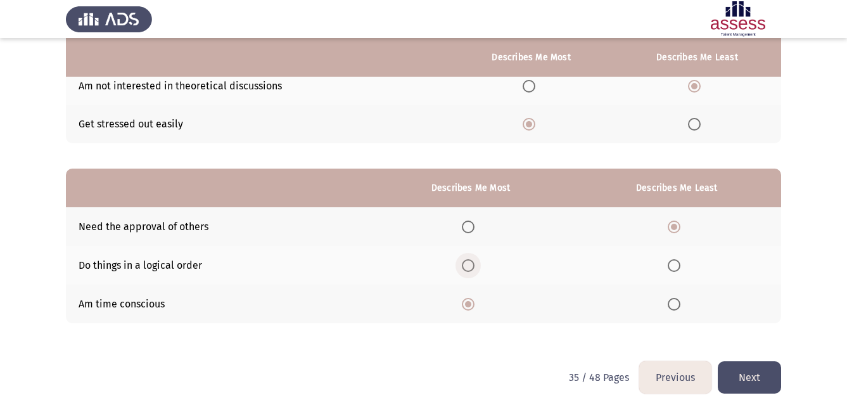
click at [474, 269] on input "Select an option" at bounding box center [468, 265] width 13 height 13
click at [468, 304] on span "Select an option" at bounding box center [468, 304] width 0 height 0
click at [471, 304] on input "Select an option" at bounding box center [468, 304] width 13 height 13
click at [749, 376] on button "Next" at bounding box center [749, 377] width 63 height 32
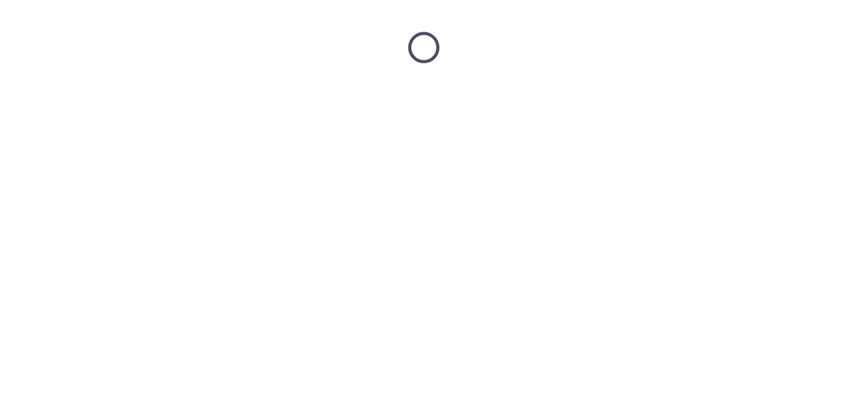
scroll to position [0, 0]
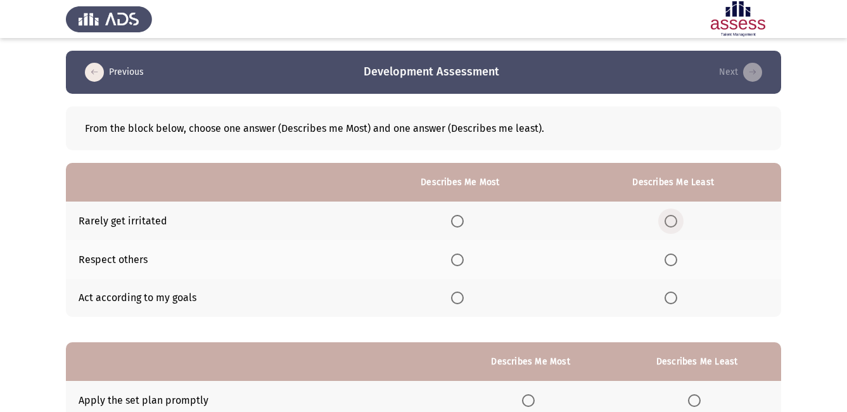
click at [674, 224] on span "Select an option" at bounding box center [670, 221] width 13 height 13
click at [674, 224] on input "Select an option" at bounding box center [670, 221] width 13 height 13
click at [674, 224] on span "Select an option" at bounding box center [670, 221] width 13 height 13
click at [674, 224] on input "Select an option" at bounding box center [670, 221] width 13 height 13
click at [674, 224] on span "Select an option" at bounding box center [670, 221] width 13 height 13
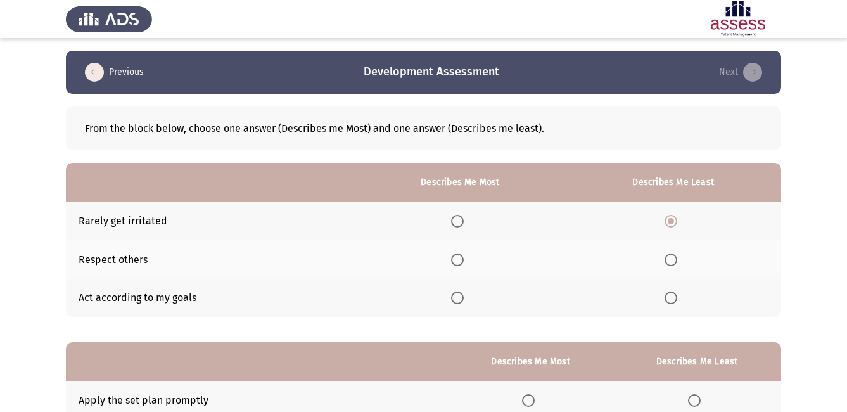
click at [674, 224] on input "Select an option" at bounding box center [670, 221] width 13 height 13
click at [460, 301] on span "Select an option" at bounding box center [457, 297] width 13 height 13
click at [460, 301] on input "Select an option" at bounding box center [457, 297] width 13 height 13
click at [618, 349] on th "Describes Me Least" at bounding box center [696, 361] width 168 height 39
click at [717, 377] on th "Describes Me Least" at bounding box center [696, 361] width 168 height 39
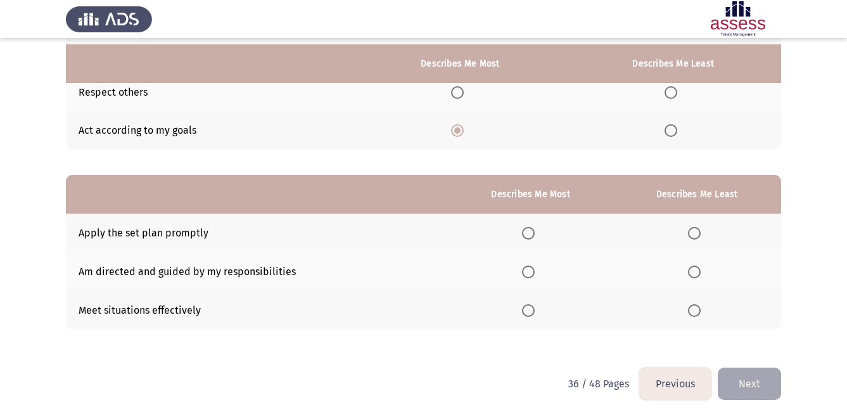
scroll to position [174, 0]
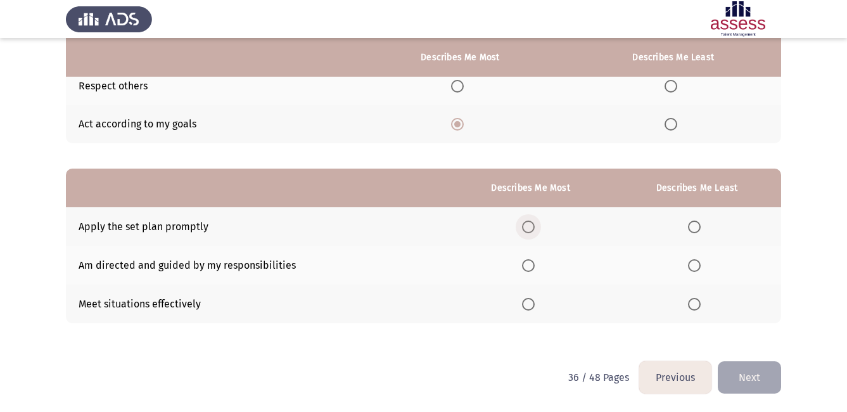
click at [525, 231] on span "Select an option" at bounding box center [528, 226] width 13 height 13
click at [525, 231] on input "Select an option" at bounding box center [528, 226] width 13 height 13
click at [524, 270] on span "Select an option" at bounding box center [528, 265] width 13 height 13
click at [524, 270] on input "Select an option" at bounding box center [528, 265] width 13 height 13
click at [696, 224] on span "Select an option" at bounding box center [694, 226] width 13 height 13
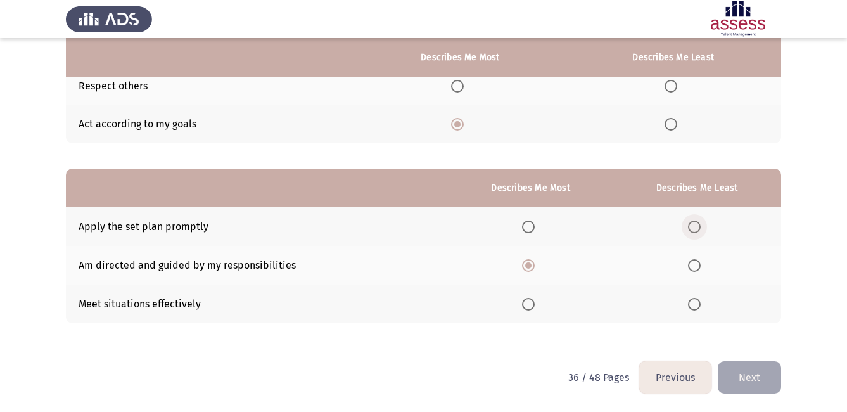
click at [696, 224] on input "Select an option" at bounding box center [694, 226] width 13 height 13
click at [755, 376] on button "Next" at bounding box center [749, 377] width 63 height 32
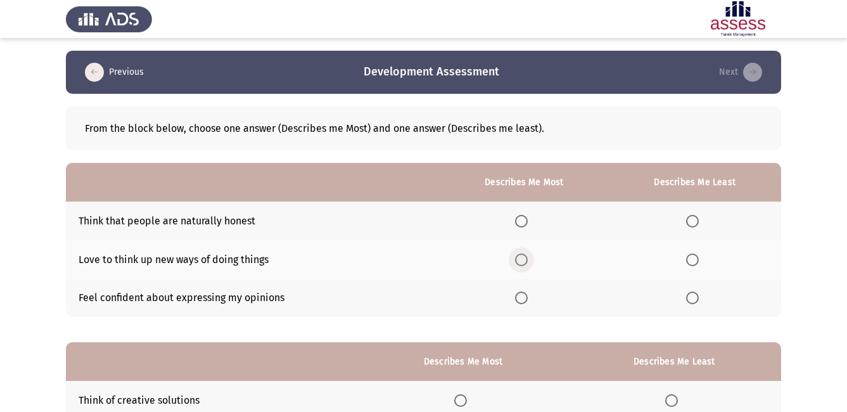
click at [526, 259] on span "Select an option" at bounding box center [521, 259] width 13 height 13
click at [526, 259] on input "Select an option" at bounding box center [521, 259] width 13 height 13
drag, startPoint x: 709, startPoint y: 189, endPoint x: 693, endPoint y: 226, distance: 40.6
click at [693, 226] on table "Describes Me Most Describes Me Least Think that people are naturally honest Lov…" at bounding box center [423, 240] width 715 height 154
click at [693, 226] on span "Select an option" at bounding box center [692, 221] width 13 height 13
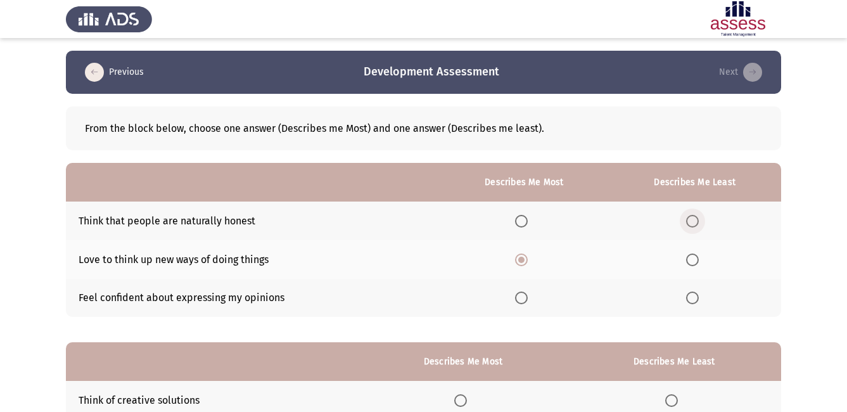
click at [693, 226] on input "Select an option" at bounding box center [692, 221] width 13 height 13
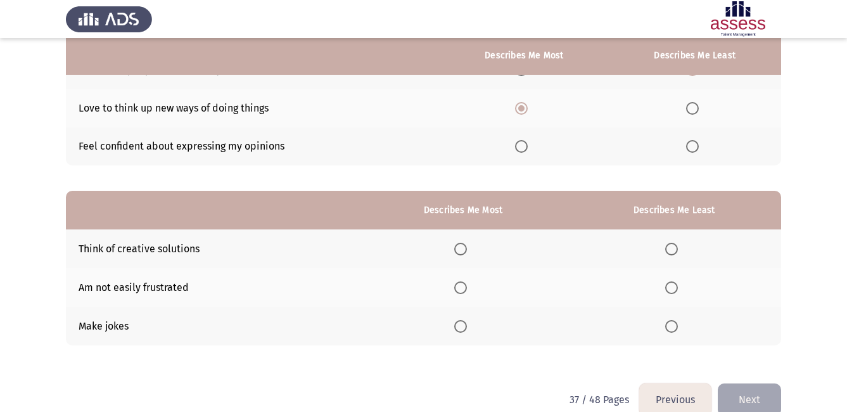
scroll to position [152, 0]
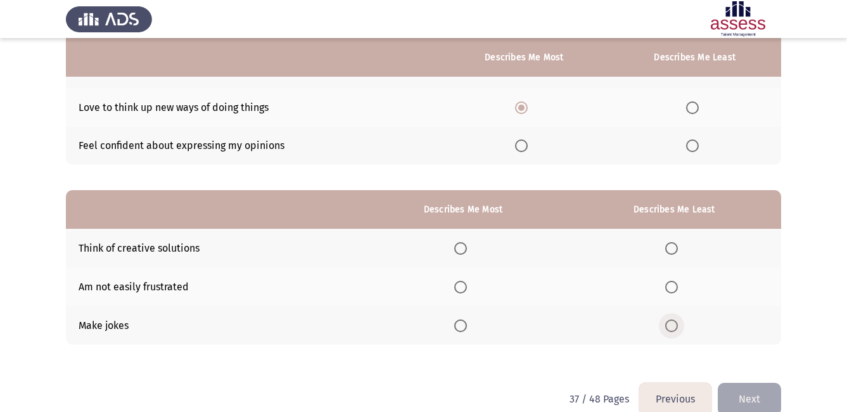
click at [676, 329] on span "Select an option" at bounding box center [671, 325] width 13 height 13
click at [676, 329] on input "Select an option" at bounding box center [671, 325] width 13 height 13
click at [465, 248] on span "Select an option" at bounding box center [460, 248] width 13 height 13
click at [465, 248] on input "Select an option" at bounding box center [460, 248] width 13 height 13
click at [749, 403] on button "Next" at bounding box center [749, 399] width 63 height 32
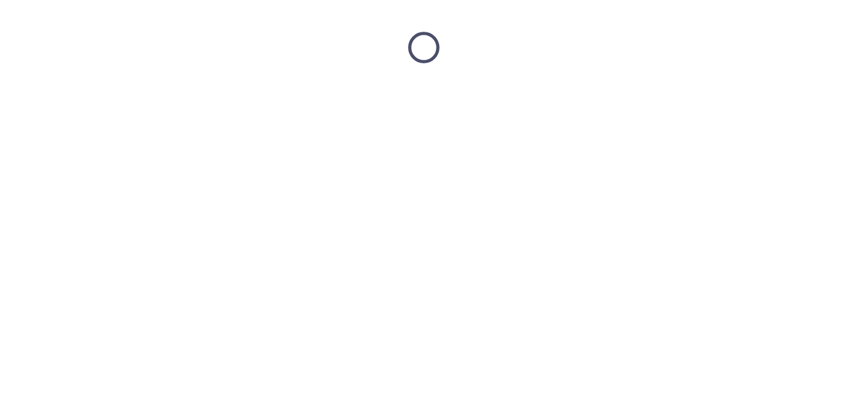
scroll to position [0, 0]
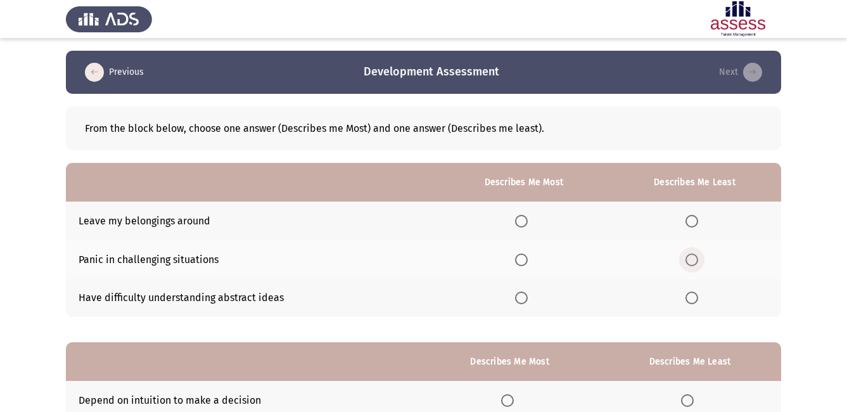
click at [695, 256] on span "Select an option" at bounding box center [691, 259] width 13 height 13
click at [695, 256] on input "Select an option" at bounding box center [691, 259] width 13 height 13
click at [523, 291] on span "Select an option" at bounding box center [521, 297] width 13 height 13
click at [523, 291] on input "Select an option" at bounding box center [521, 297] width 13 height 13
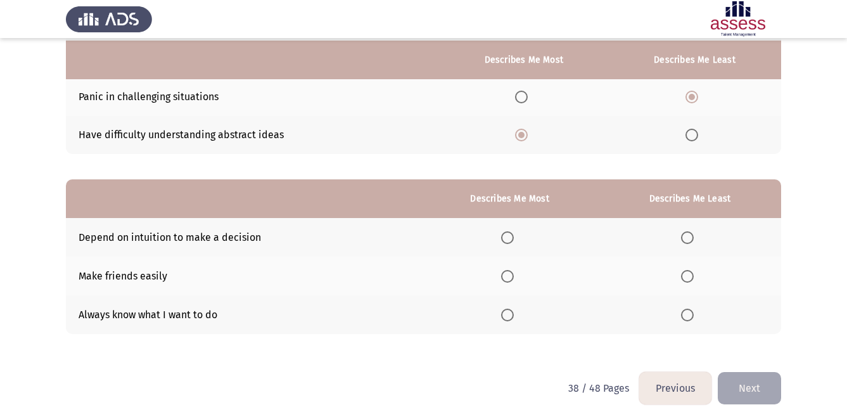
scroll to position [174, 0]
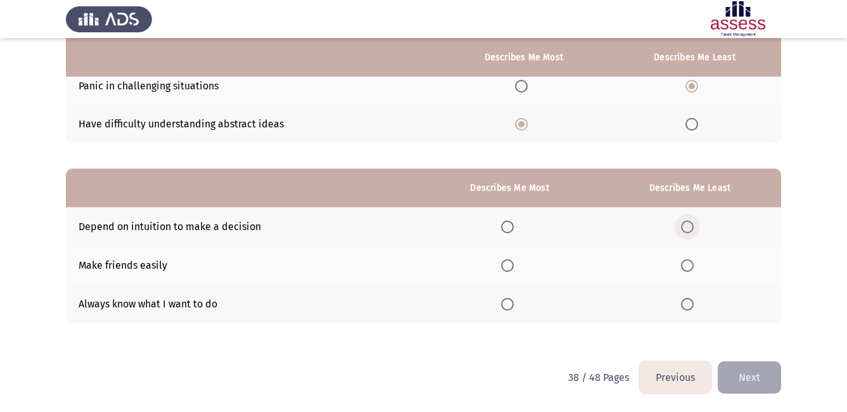
click at [692, 229] on span "Select an option" at bounding box center [687, 226] width 13 height 13
click at [692, 229] on input "Select an option" at bounding box center [687, 226] width 13 height 13
click at [514, 268] on span "Select an option" at bounding box center [507, 265] width 13 height 13
click at [514, 268] on input "Select an option" at bounding box center [507, 265] width 13 height 13
click at [760, 374] on button "Next" at bounding box center [749, 377] width 63 height 32
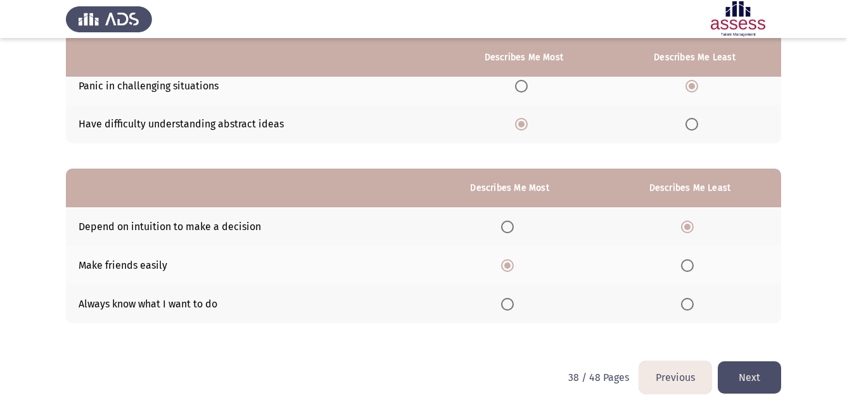
scroll to position [0, 0]
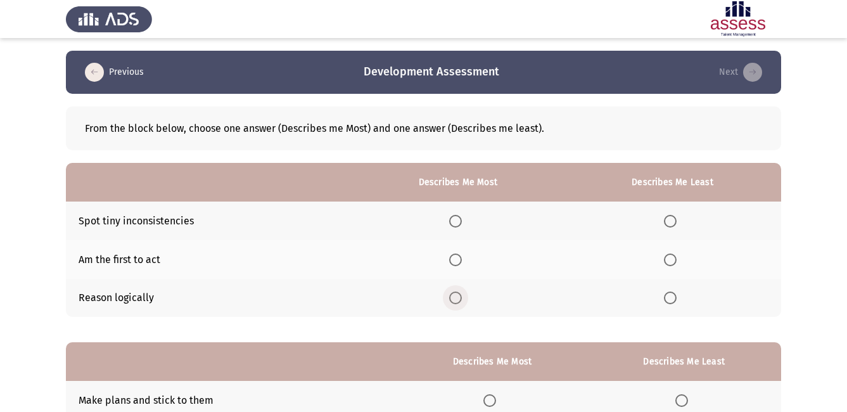
click at [458, 298] on span "Select an option" at bounding box center [455, 297] width 13 height 13
click at [458, 298] on input "Select an option" at bounding box center [455, 297] width 13 height 13
click at [457, 218] on span "Select an option" at bounding box center [455, 221] width 13 height 13
click at [457, 218] on input "Select an option" at bounding box center [455, 221] width 13 height 13
click at [674, 296] on span "Select an option" at bounding box center [670, 297] width 13 height 13
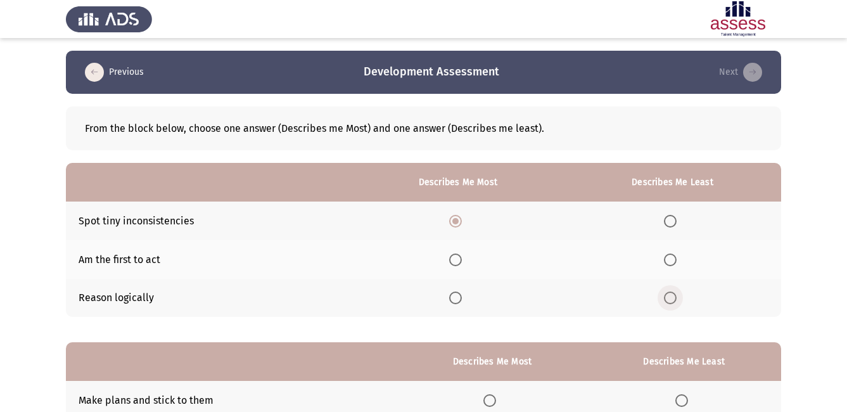
click at [674, 296] on input "Select an option" at bounding box center [670, 297] width 13 height 13
click at [460, 262] on span "Select an option" at bounding box center [455, 259] width 13 height 13
click at [460, 262] on input "Select an option" at bounding box center [455, 259] width 13 height 13
click at [669, 221] on span "Select an option" at bounding box center [669, 221] width 0 height 0
click at [671, 220] on input "Select an option" at bounding box center [670, 221] width 13 height 13
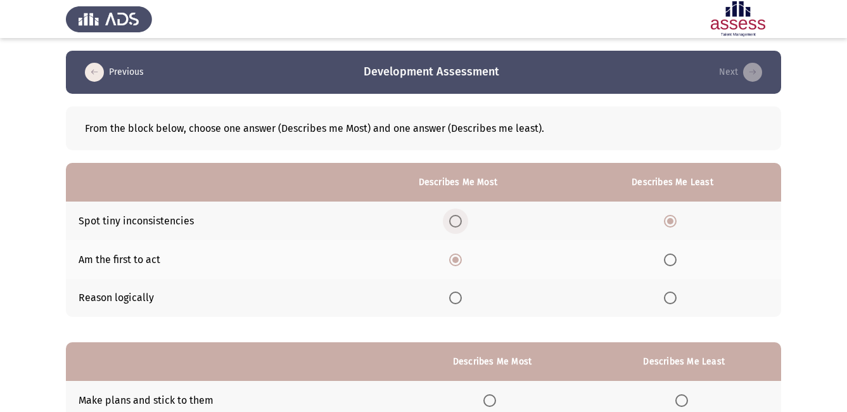
click at [460, 220] on span "Select an option" at bounding box center [455, 221] width 13 height 13
click at [460, 220] on input "Select an option" at bounding box center [455, 221] width 13 height 13
click at [670, 262] on span "Select an option" at bounding box center [670, 259] width 13 height 13
click at [670, 262] on input "Select an option" at bounding box center [670, 259] width 13 height 13
click at [675, 270] on th at bounding box center [672, 259] width 217 height 39
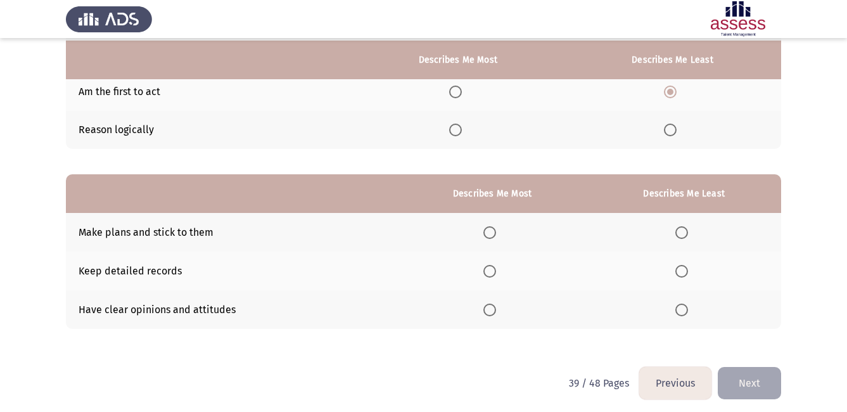
scroll to position [174, 0]
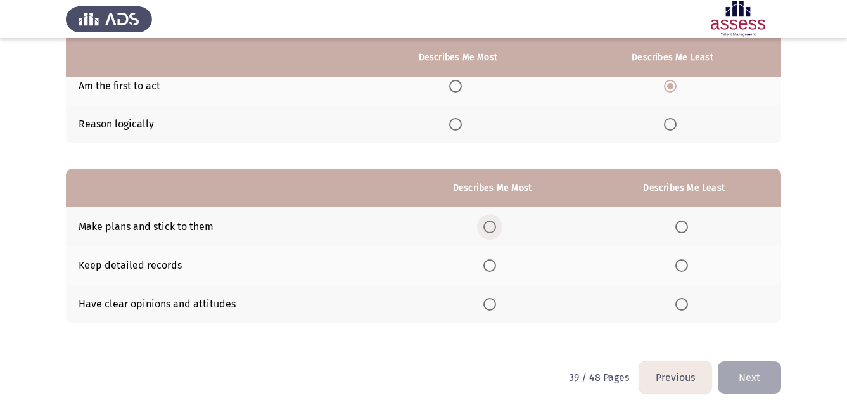
click at [488, 224] on span "Select an option" at bounding box center [489, 226] width 13 height 13
click at [488, 224] on input "Select an option" at bounding box center [489, 226] width 13 height 13
click at [683, 302] on span "Select an option" at bounding box center [681, 304] width 13 height 13
click at [683, 302] on input "Select an option" at bounding box center [681, 304] width 13 height 13
click at [759, 380] on button "Next" at bounding box center [749, 377] width 63 height 32
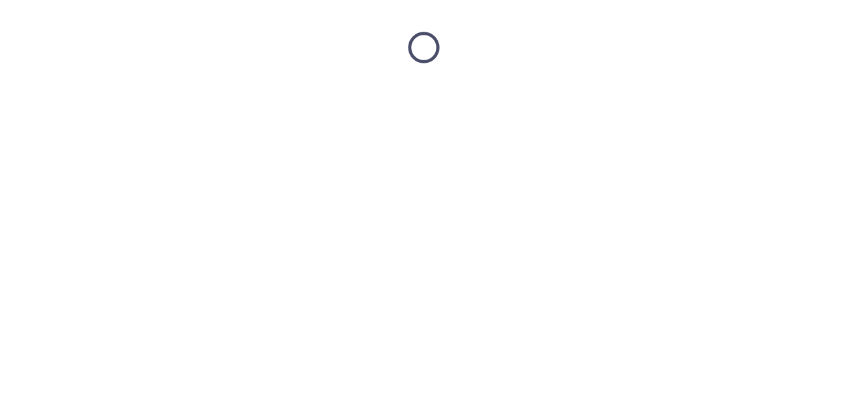
scroll to position [0, 0]
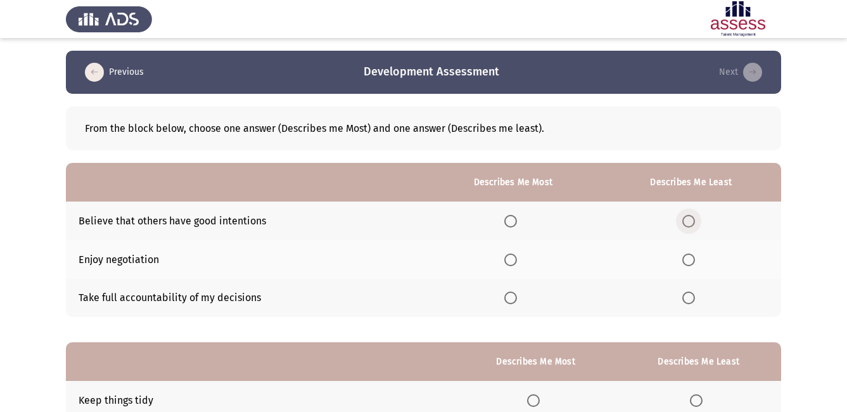
click at [692, 221] on span "Select an option" at bounding box center [688, 221] width 13 height 13
click at [692, 221] on input "Select an option" at bounding box center [688, 221] width 13 height 13
click at [510, 260] on span "Select an option" at bounding box center [510, 260] width 0 height 0
click at [513, 259] on input "Select an option" at bounding box center [510, 259] width 13 height 13
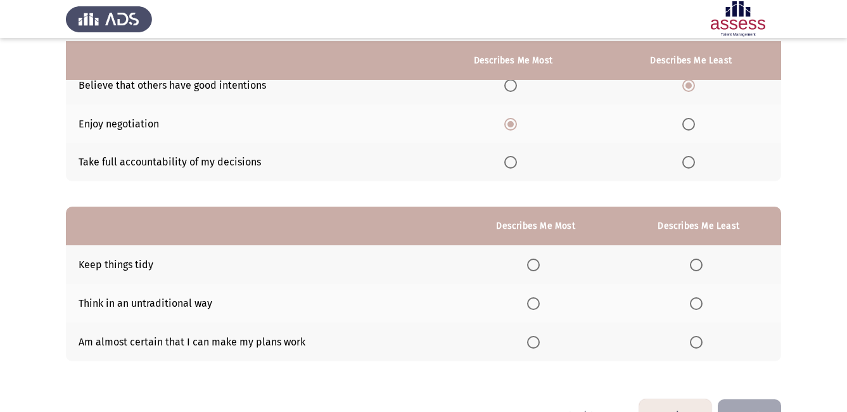
scroll to position [152, 0]
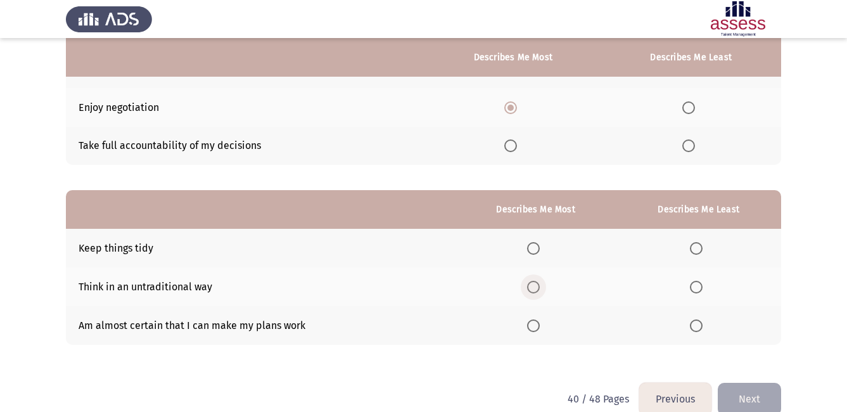
click at [536, 283] on span "Select an option" at bounding box center [533, 287] width 13 height 13
click at [536, 283] on input "Select an option" at bounding box center [533, 287] width 13 height 13
click at [702, 248] on span "Select an option" at bounding box center [696, 248] width 13 height 13
click at [702, 248] on input "Select an option" at bounding box center [696, 248] width 13 height 13
click at [759, 400] on button "Next" at bounding box center [749, 399] width 63 height 32
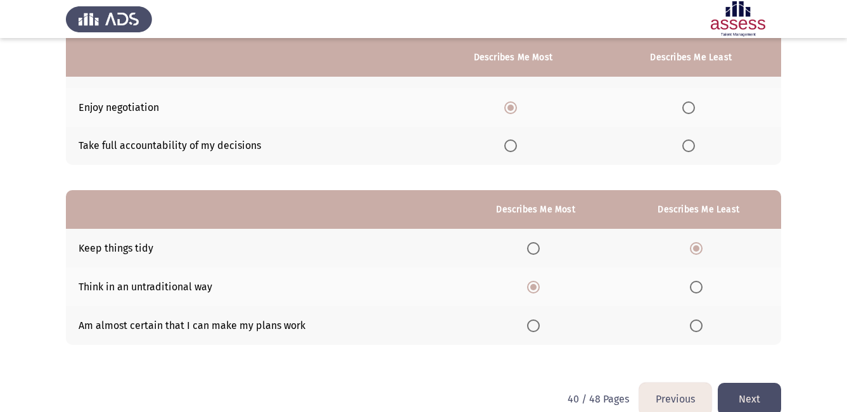
scroll to position [0, 0]
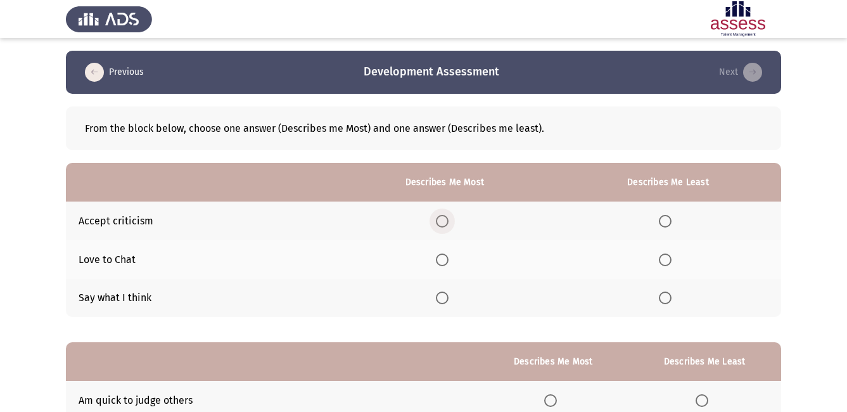
click at [446, 221] on span "Select an option" at bounding box center [442, 221] width 13 height 13
click at [446, 221] on input "Select an option" at bounding box center [442, 221] width 13 height 13
click at [668, 297] on span "Select an option" at bounding box center [665, 297] width 13 height 13
click at [668, 297] on input "Select an option" at bounding box center [665, 297] width 13 height 13
click at [448, 263] on span "Select an option" at bounding box center [442, 259] width 13 height 13
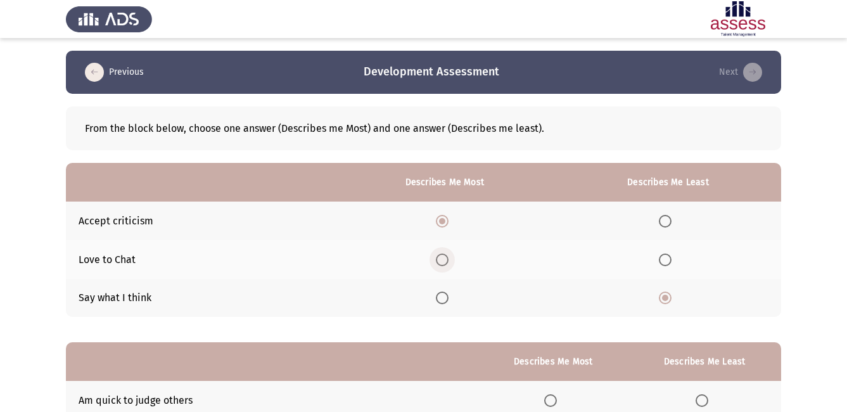
click at [448, 263] on input "Select an option" at bounding box center [442, 259] width 13 height 13
click at [670, 222] on span "Select an option" at bounding box center [665, 221] width 13 height 13
click at [670, 222] on input "Select an option" at bounding box center [665, 221] width 13 height 13
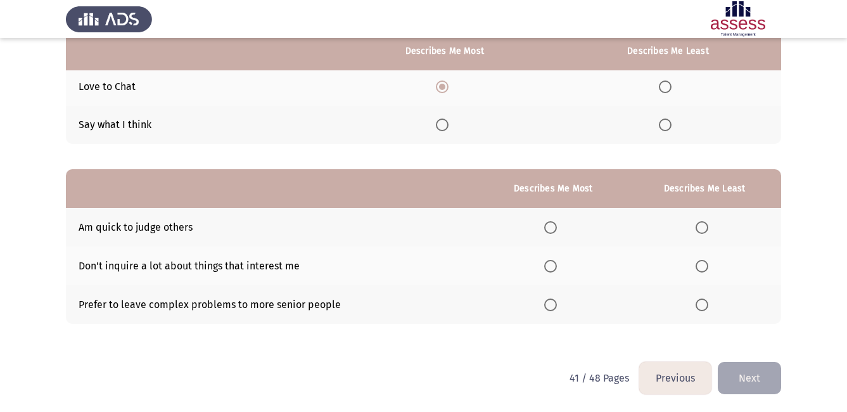
scroll to position [174, 0]
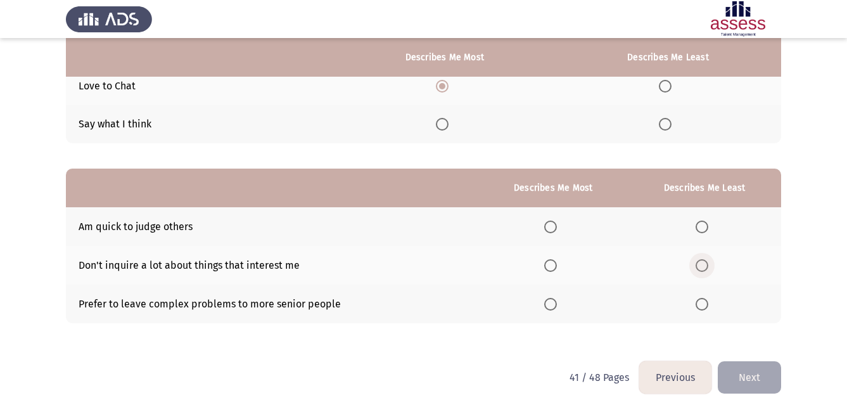
click at [707, 267] on span "Select an option" at bounding box center [701, 265] width 13 height 13
click at [707, 267] on input "Select an option" at bounding box center [701, 265] width 13 height 13
click at [550, 303] on span "Select an option" at bounding box center [550, 304] width 13 height 13
click at [550, 303] on input "Select an option" at bounding box center [550, 304] width 13 height 13
click at [750, 382] on button "Next" at bounding box center [749, 377] width 63 height 32
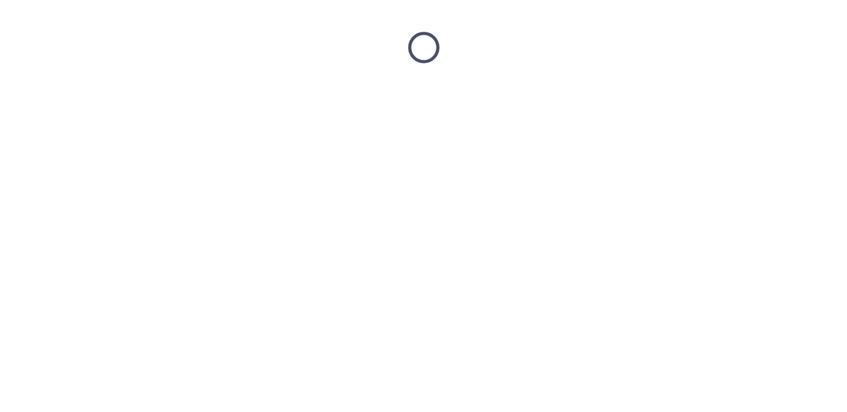
scroll to position [0, 0]
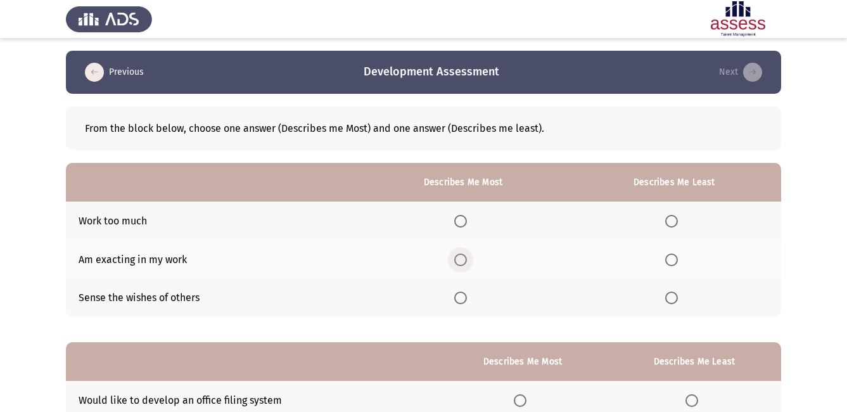
click at [467, 259] on span "Select an option" at bounding box center [460, 259] width 13 height 13
click at [467, 259] on input "Select an option" at bounding box center [460, 259] width 13 height 13
click at [675, 297] on span "Select an option" at bounding box center [671, 297] width 13 height 13
click at [675, 297] on input "Select an option" at bounding box center [671, 297] width 13 height 13
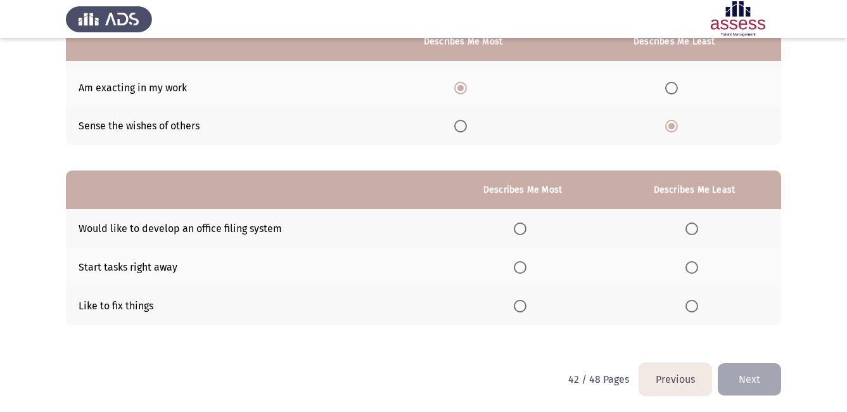
scroll to position [174, 0]
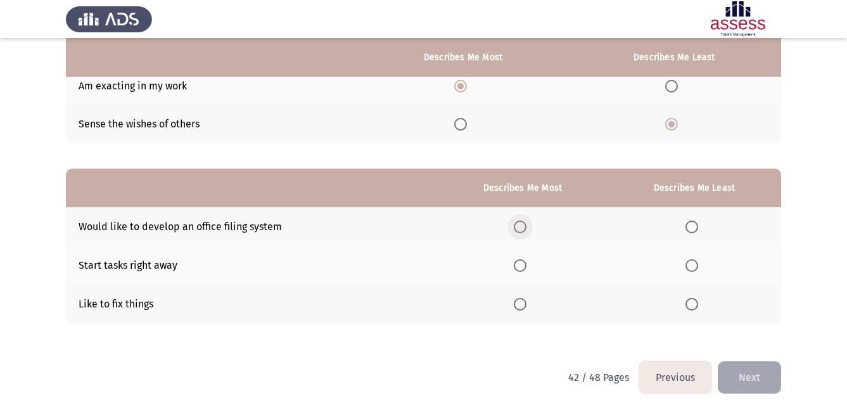
click at [524, 227] on span "Select an option" at bounding box center [520, 226] width 13 height 13
click at [524, 227] on input "Select an option" at bounding box center [520, 226] width 13 height 13
click at [695, 307] on span "Select an option" at bounding box center [691, 304] width 13 height 13
click at [695, 307] on input "Select an option" at bounding box center [691, 304] width 13 height 13
click at [745, 375] on button "Next" at bounding box center [749, 377] width 63 height 32
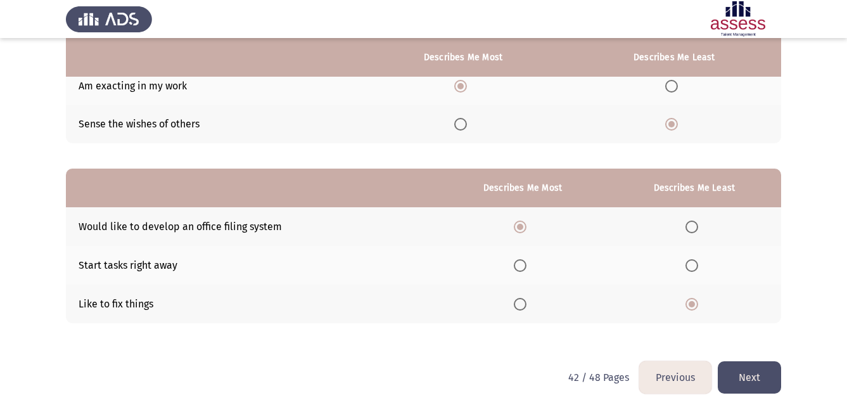
scroll to position [0, 0]
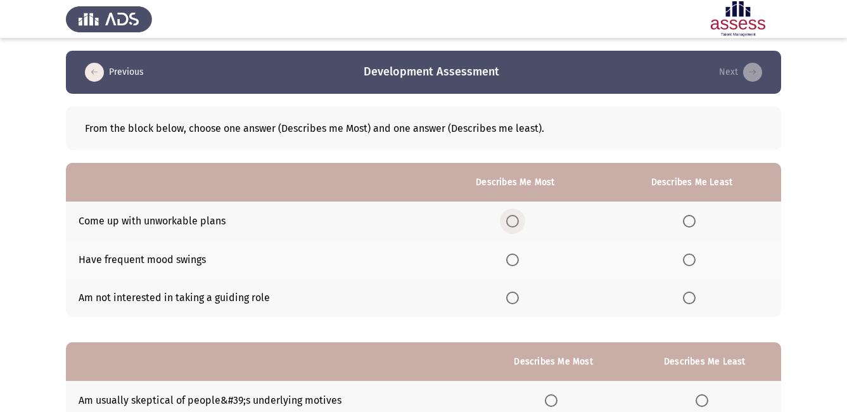
click at [517, 225] on span "Select an option" at bounding box center [512, 221] width 13 height 13
click at [517, 225] on input "Select an option" at bounding box center [512, 221] width 13 height 13
click at [688, 263] on span "Select an option" at bounding box center [689, 259] width 13 height 13
click at [688, 263] on input "Select an option" at bounding box center [689, 259] width 13 height 13
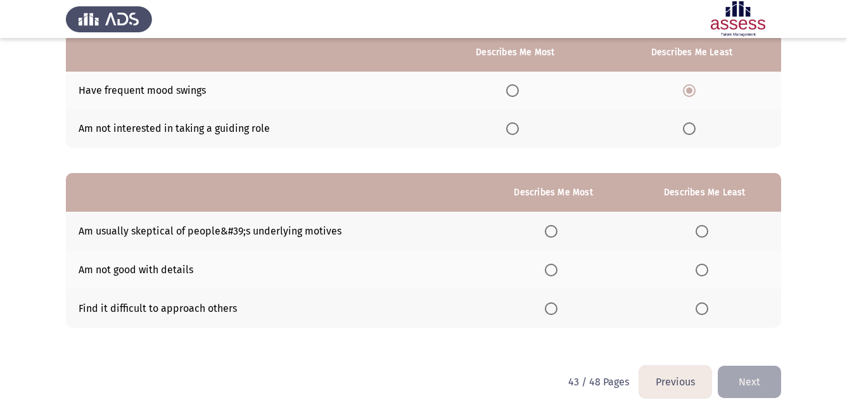
scroll to position [174, 0]
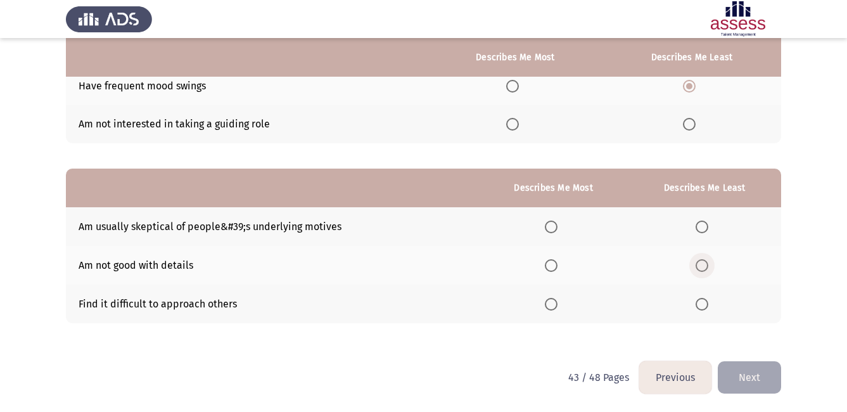
click at [702, 269] on span "Select an option" at bounding box center [701, 265] width 13 height 13
click at [702, 269] on input "Select an option" at bounding box center [701, 265] width 13 height 13
click at [557, 225] on span "Select an option" at bounding box center [551, 226] width 13 height 13
click at [557, 225] on input "Select an option" at bounding box center [551, 226] width 13 height 13
click at [764, 379] on button "Next" at bounding box center [749, 377] width 63 height 32
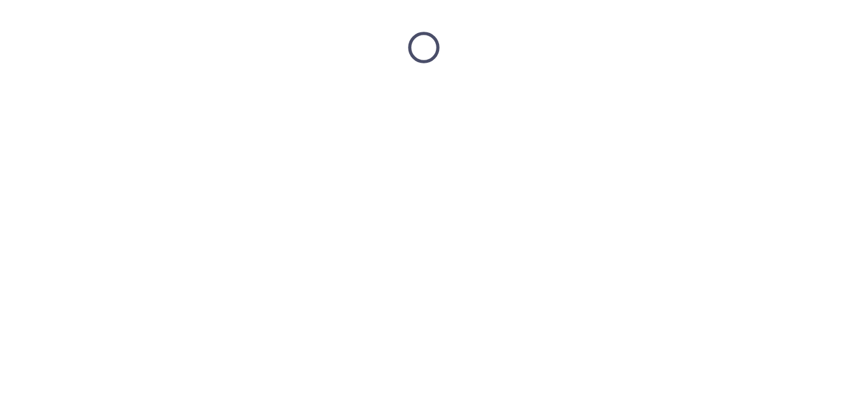
scroll to position [0, 0]
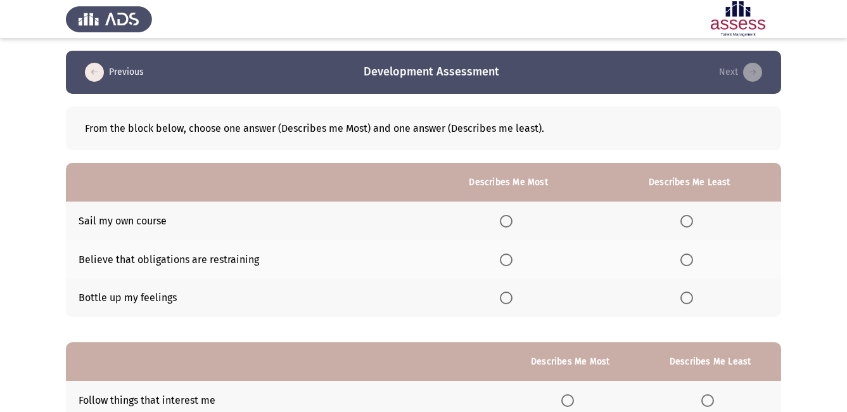
click at [692, 289] on th at bounding box center [689, 298] width 183 height 39
click at [503, 223] on span "Select an option" at bounding box center [506, 221] width 13 height 13
click at [503, 223] on input "Select an option" at bounding box center [506, 221] width 13 height 13
click at [689, 301] on span "Select an option" at bounding box center [686, 297] width 13 height 13
click at [689, 301] on input "Select an option" at bounding box center [686, 297] width 13 height 13
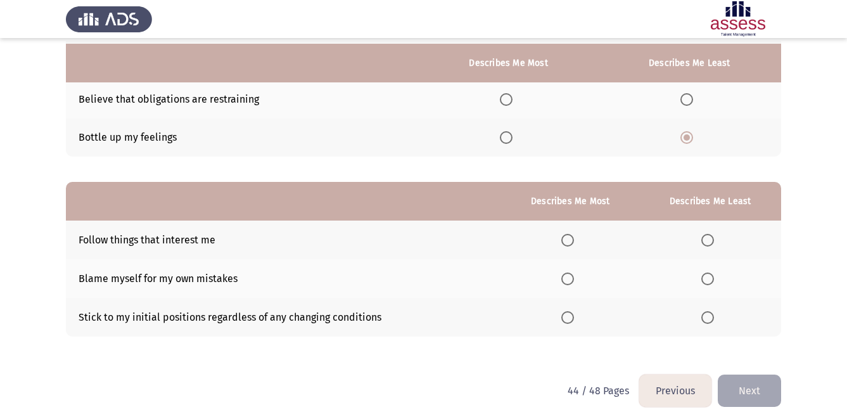
scroll to position [174, 0]
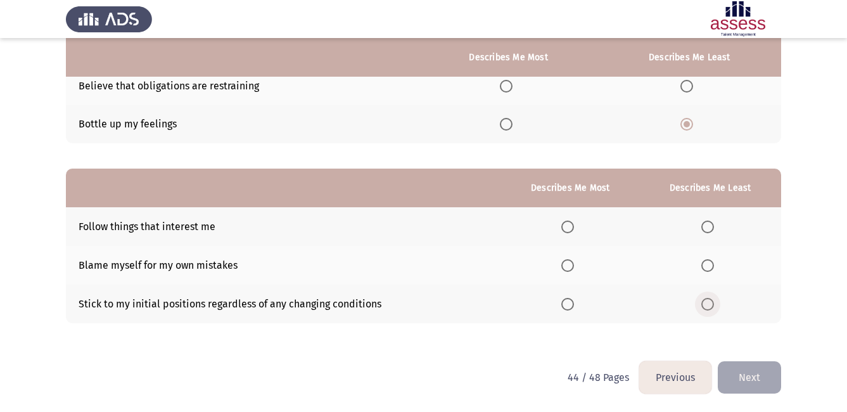
click at [707, 303] on span "Select an option" at bounding box center [707, 304] width 13 height 13
click at [707, 303] on input "Select an option" at bounding box center [707, 304] width 13 height 13
click at [568, 267] on span "Select an option" at bounding box center [567, 265] width 13 height 13
click at [568, 267] on input "Select an option" at bounding box center [567, 265] width 13 height 13
click at [754, 371] on button "Next" at bounding box center [749, 377] width 63 height 32
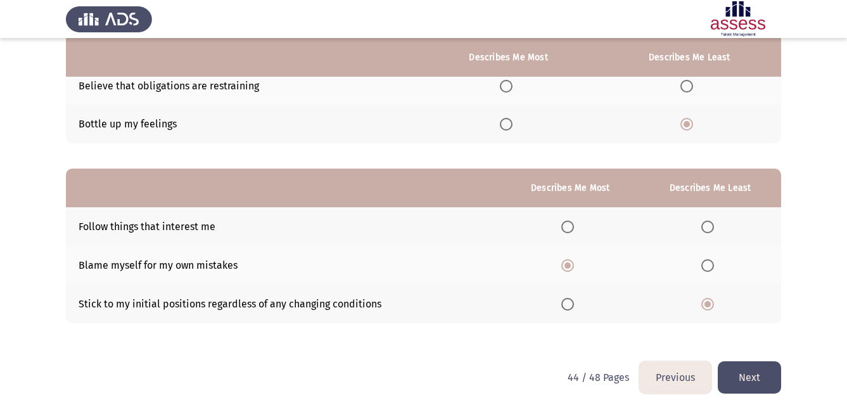
scroll to position [0, 0]
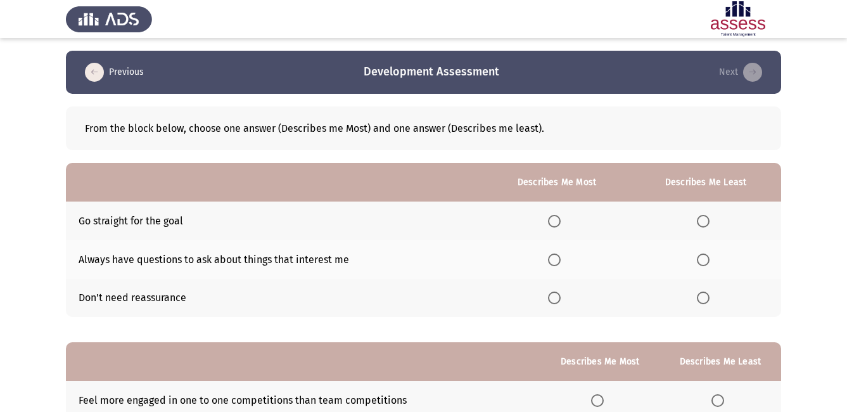
click at [560, 223] on span "Select an option" at bounding box center [554, 221] width 13 height 13
click at [560, 223] on input "Select an option" at bounding box center [554, 221] width 13 height 13
click at [705, 299] on span "Select an option" at bounding box center [703, 297] width 13 height 13
click at [705, 299] on input "Select an option" at bounding box center [703, 297] width 13 height 13
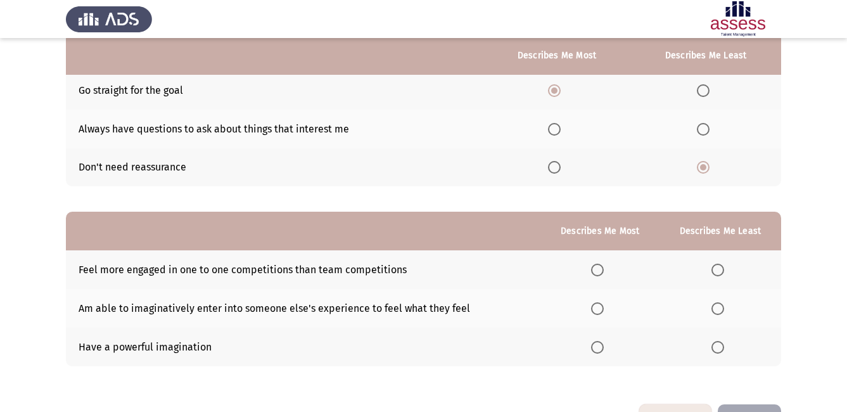
scroll to position [152, 0]
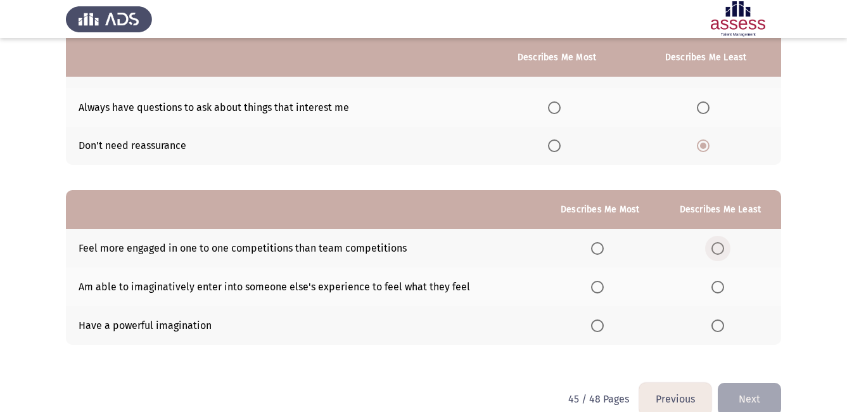
click at [716, 246] on span "Select an option" at bounding box center [717, 248] width 13 height 13
click at [716, 246] on input "Select an option" at bounding box center [717, 248] width 13 height 13
click at [601, 327] on span "Select an option" at bounding box center [597, 325] width 13 height 13
click at [601, 327] on input "Select an option" at bounding box center [597, 325] width 13 height 13
click at [745, 390] on button "Next" at bounding box center [749, 399] width 63 height 32
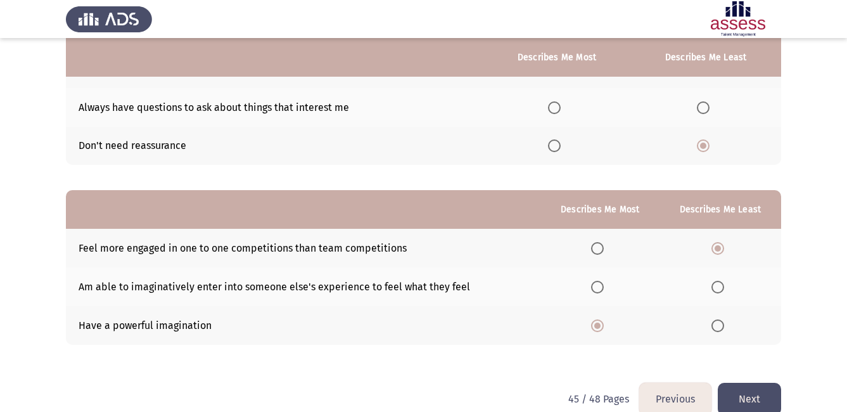
scroll to position [0, 0]
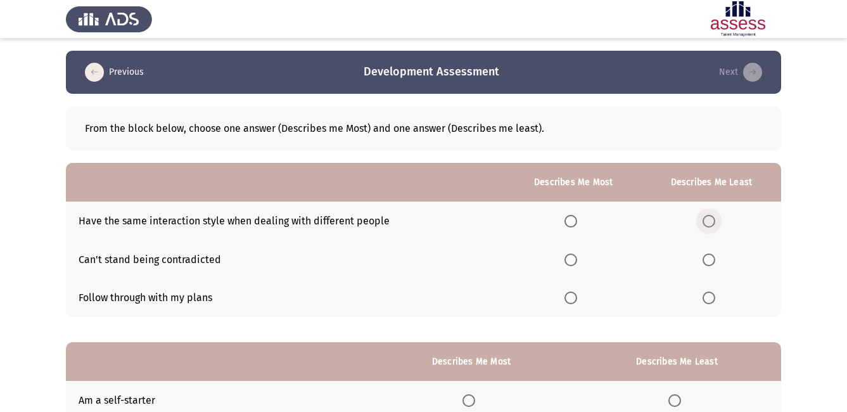
click at [709, 225] on span "Select an option" at bounding box center [708, 221] width 13 height 13
click at [709, 225] on input "Select an option" at bounding box center [708, 221] width 13 height 13
click at [576, 300] on span "Select an option" at bounding box center [570, 297] width 13 height 13
click at [576, 300] on input "Select an option" at bounding box center [570, 297] width 13 height 13
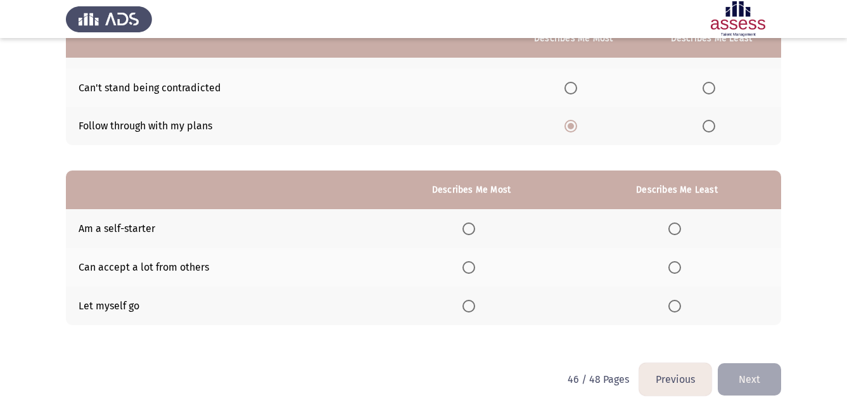
scroll to position [174, 0]
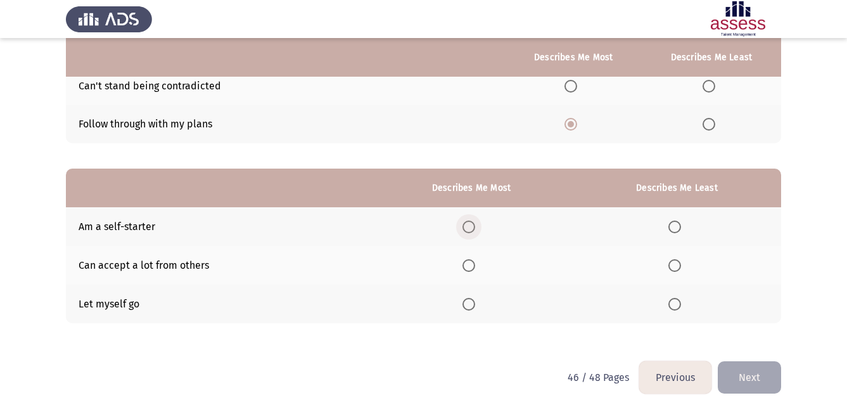
click at [473, 225] on span "Select an option" at bounding box center [468, 226] width 13 height 13
click at [473, 225] on input "Select an option" at bounding box center [468, 226] width 13 height 13
click at [677, 307] on span "Select an option" at bounding box center [674, 304] width 13 height 13
click at [677, 307] on input "Select an option" at bounding box center [674, 304] width 13 height 13
click at [755, 379] on button "Next" at bounding box center [749, 377] width 63 height 32
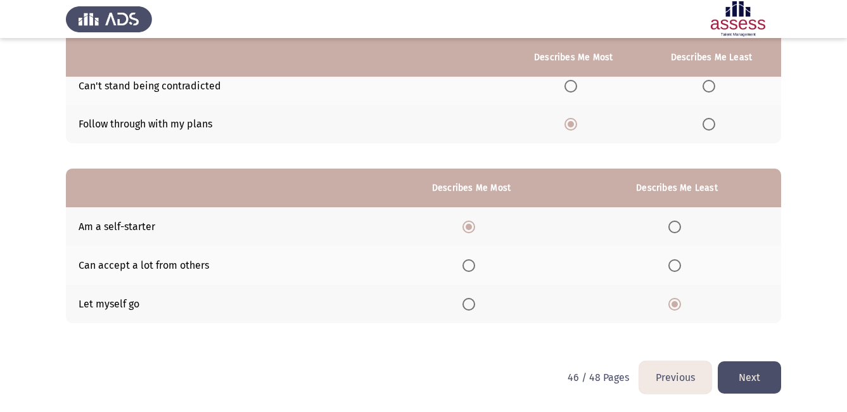
scroll to position [0, 0]
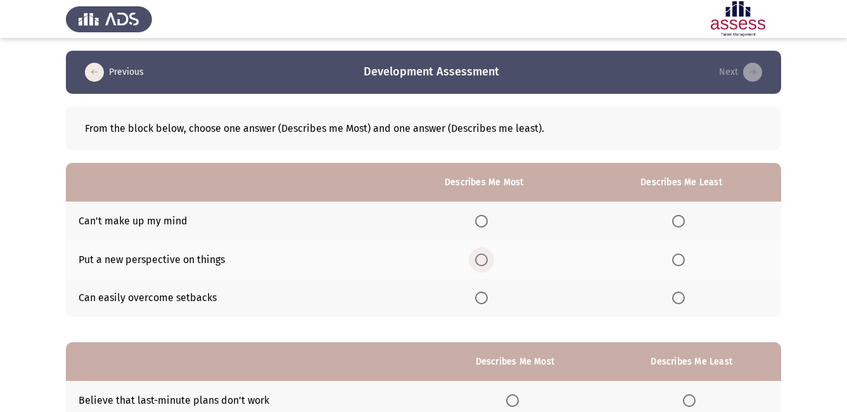
click at [483, 263] on span "Select an option" at bounding box center [481, 259] width 13 height 13
click at [483, 263] on input "Select an option" at bounding box center [481, 259] width 13 height 13
click at [685, 219] on span "Select an option" at bounding box center [678, 221] width 13 height 13
click at [685, 219] on input "Select an option" at bounding box center [678, 221] width 13 height 13
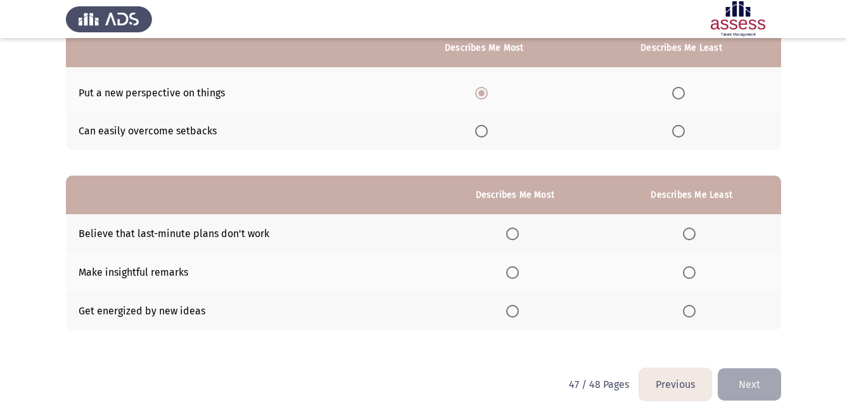
scroll to position [174, 0]
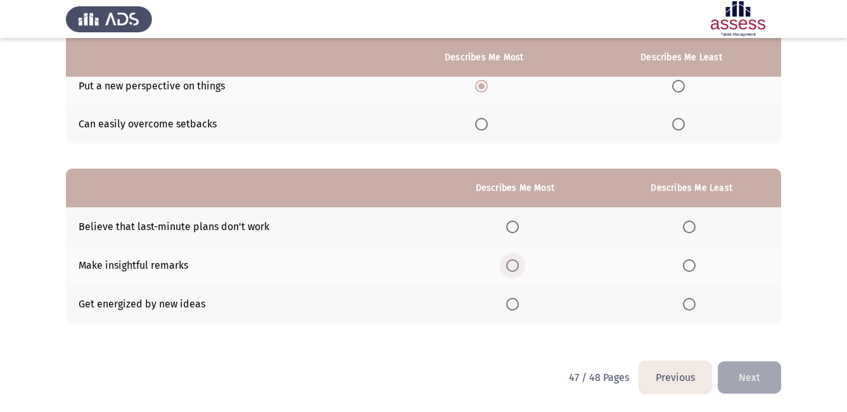
click at [510, 267] on span "Select an option" at bounding box center [512, 265] width 13 height 13
click at [510, 267] on input "Select an option" at bounding box center [512, 265] width 13 height 13
click at [683, 225] on span "Select an option" at bounding box center [689, 226] width 13 height 13
click at [683, 225] on input "Select an option" at bounding box center [689, 226] width 13 height 13
click at [730, 378] on button "Next" at bounding box center [749, 377] width 63 height 32
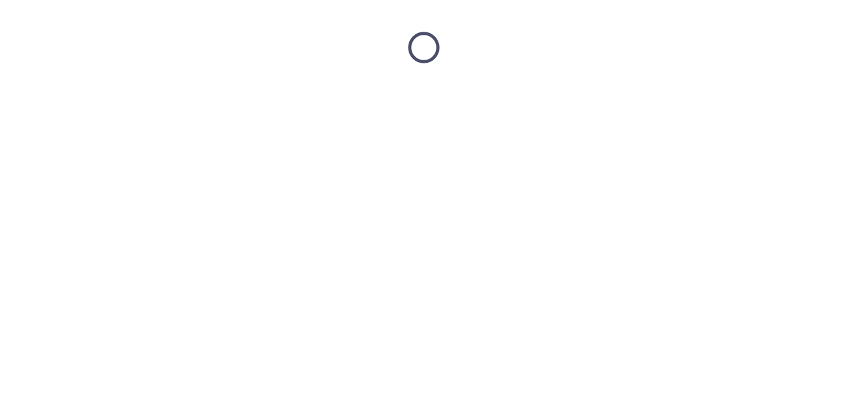
scroll to position [0, 0]
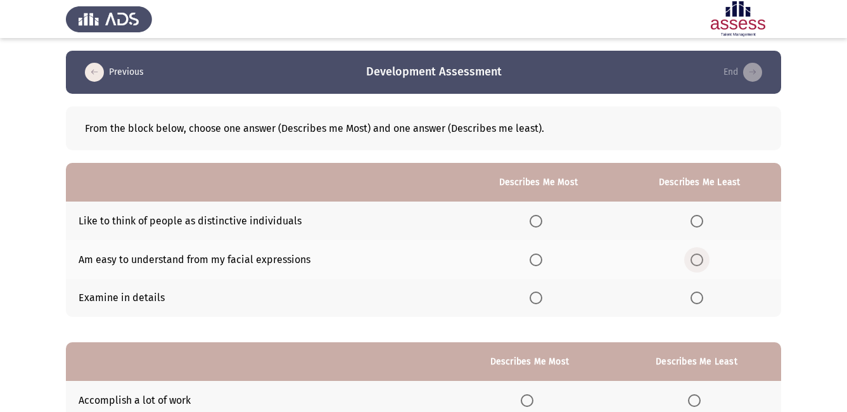
click at [704, 260] on label "Select an option" at bounding box center [699, 259] width 18 height 13
click at [703, 260] on input "Select an option" at bounding box center [696, 259] width 13 height 13
click at [540, 222] on span "Select an option" at bounding box center [535, 221] width 13 height 13
click at [540, 222] on input "Select an option" at bounding box center [535, 221] width 13 height 13
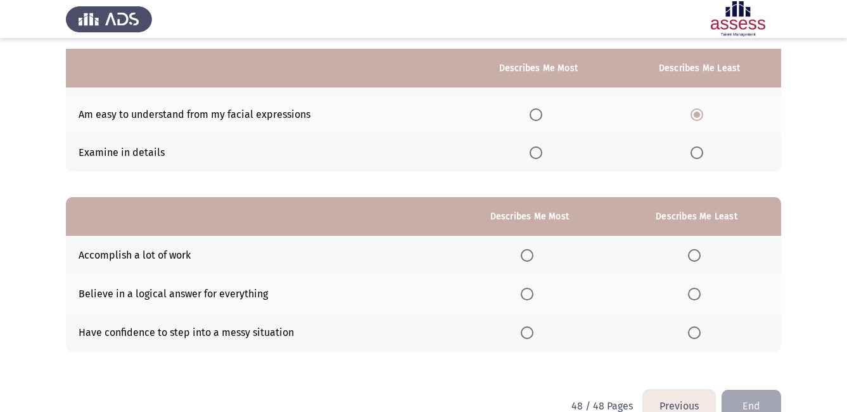
scroll to position [174, 0]
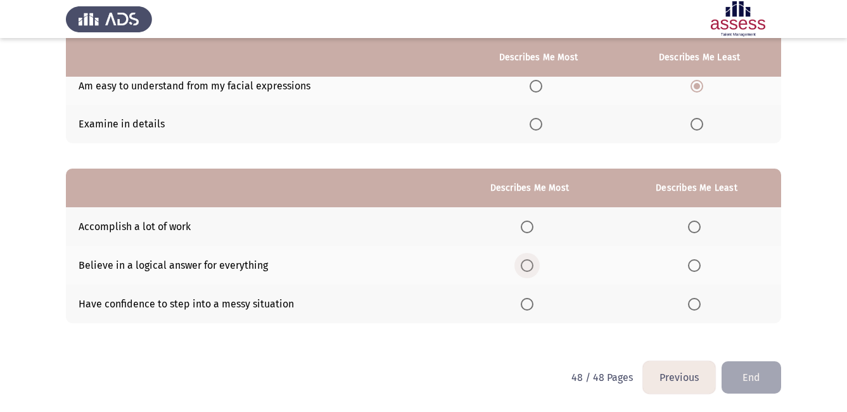
click at [529, 262] on span "Select an option" at bounding box center [527, 265] width 13 height 13
click at [529, 262] on input "Select an option" at bounding box center [527, 265] width 13 height 13
click at [700, 307] on span "Select an option" at bounding box center [694, 304] width 13 height 13
click at [700, 307] on input "Select an option" at bounding box center [694, 304] width 13 height 13
click at [749, 371] on button "End" at bounding box center [751, 377] width 60 height 32
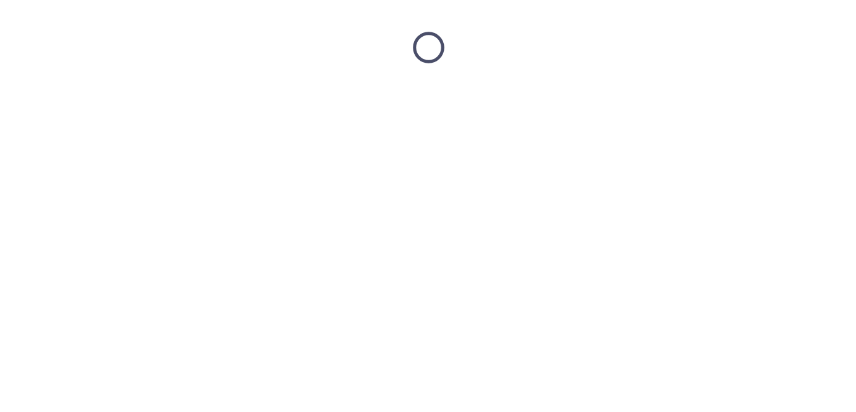
scroll to position [0, 0]
